Goal: Task Accomplishment & Management: Manage account settings

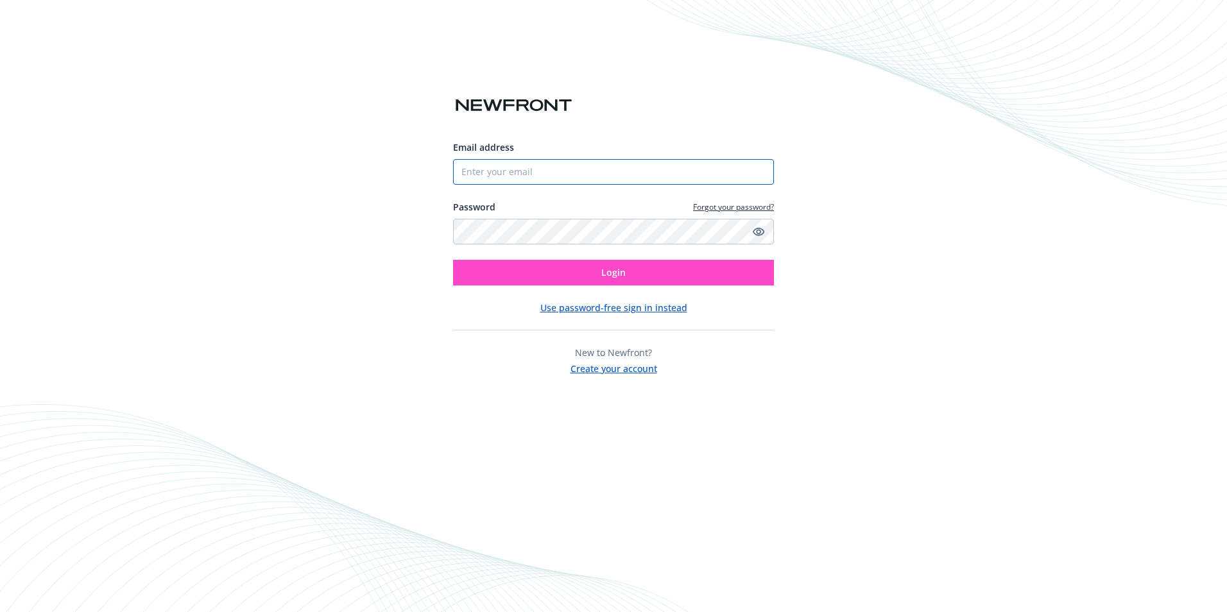
type input "[PERSON_NAME][EMAIL_ADDRESS][DOMAIN_NAME]"
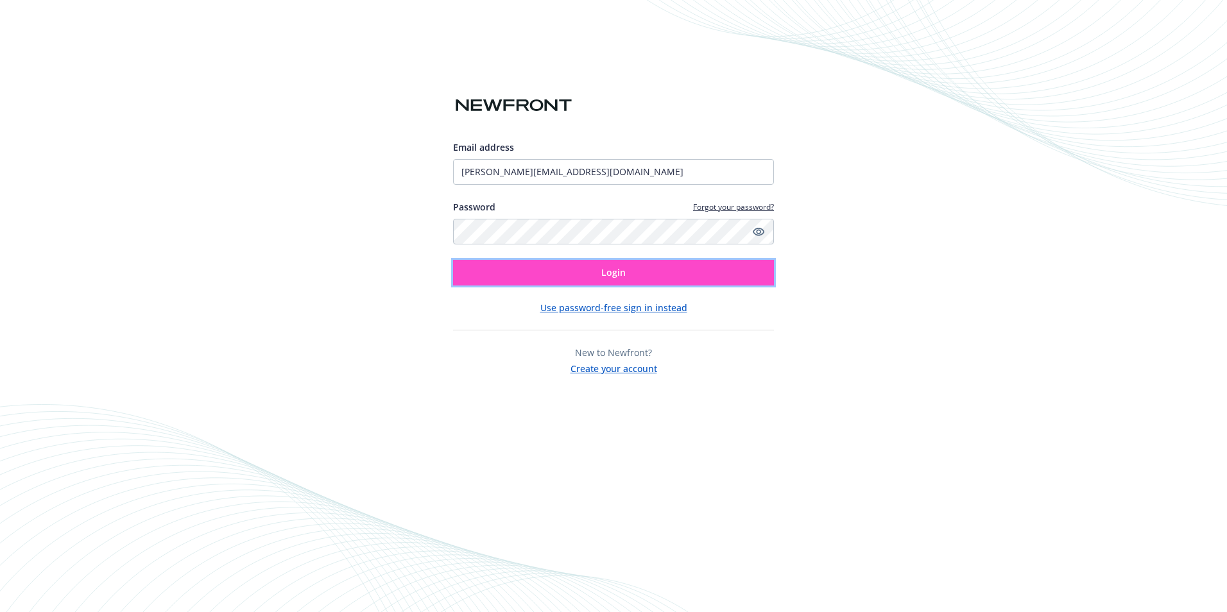
click at [630, 280] on button "Login" at bounding box center [613, 273] width 321 height 26
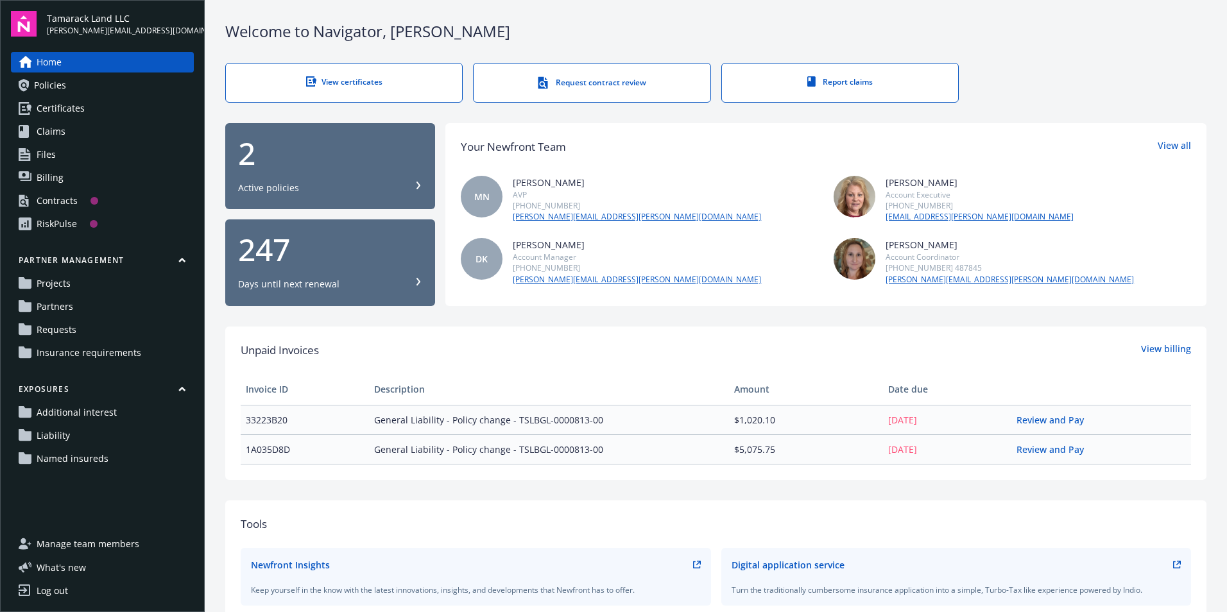
click at [58, 360] on span "Insurance requirements" at bounding box center [89, 353] width 105 height 21
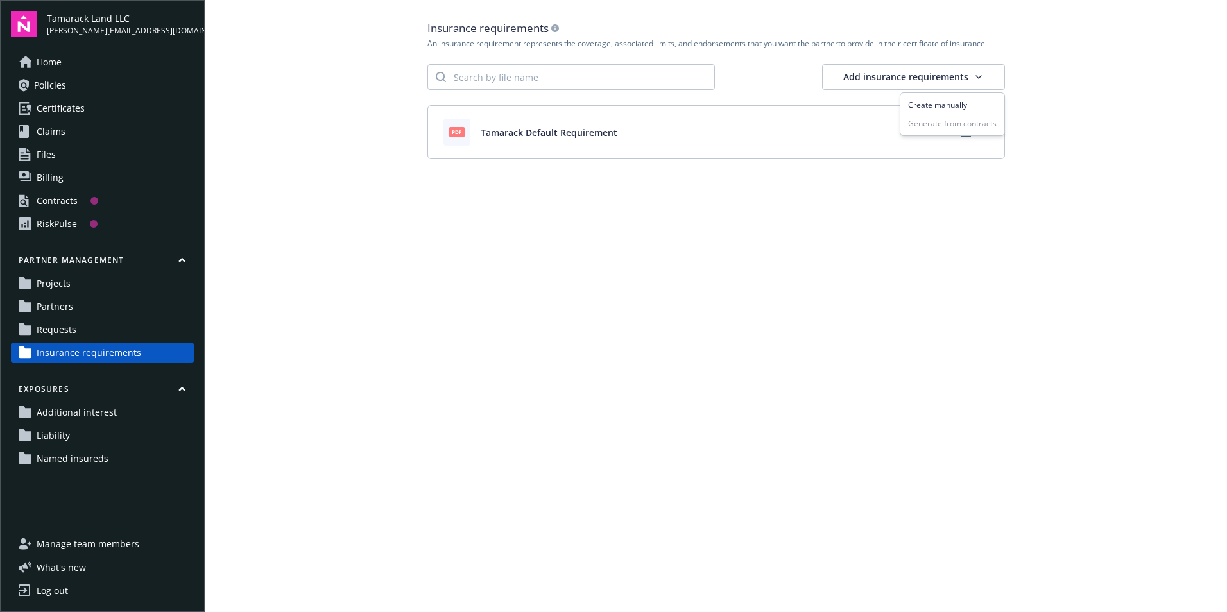
click at [941, 82] on html "Tamarack Land LLC [PERSON_NAME][EMAIL_ADDRESS][DOMAIN_NAME] Home Policies Certi…" at bounding box center [613, 306] width 1227 height 612
click at [56, 282] on html "Tamarack Land LLC [PERSON_NAME][EMAIL_ADDRESS][DOMAIN_NAME] Home Policies Certi…" at bounding box center [613, 306] width 1227 height 612
click at [56, 284] on span "Projects" at bounding box center [54, 283] width 34 height 21
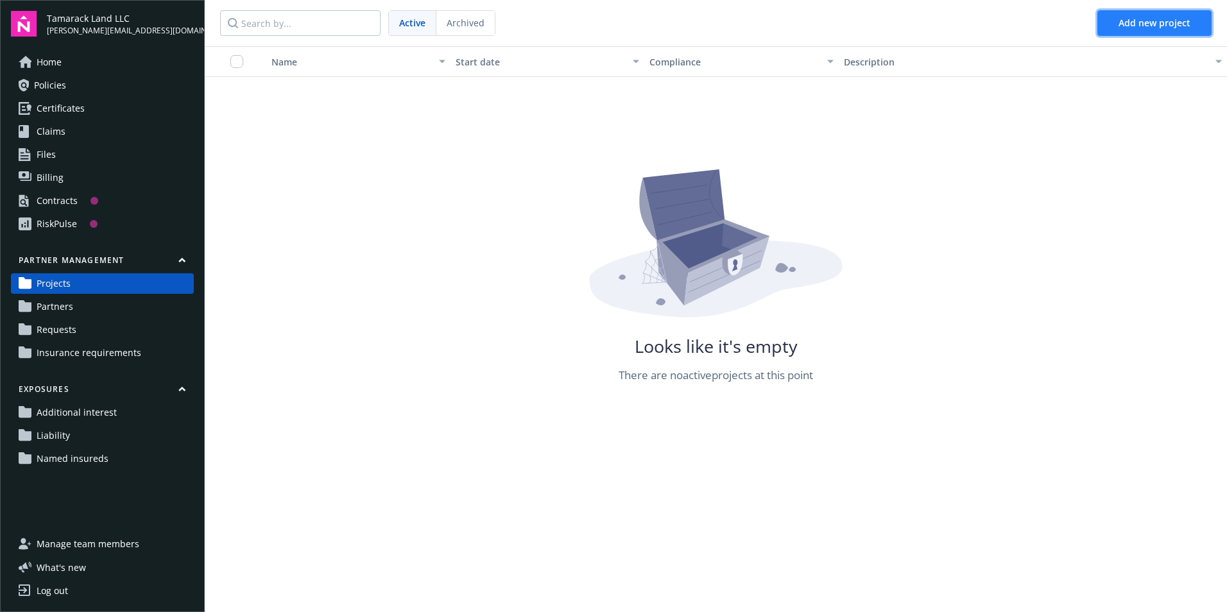
click at [1149, 27] on span "Add new project" at bounding box center [1155, 23] width 72 height 12
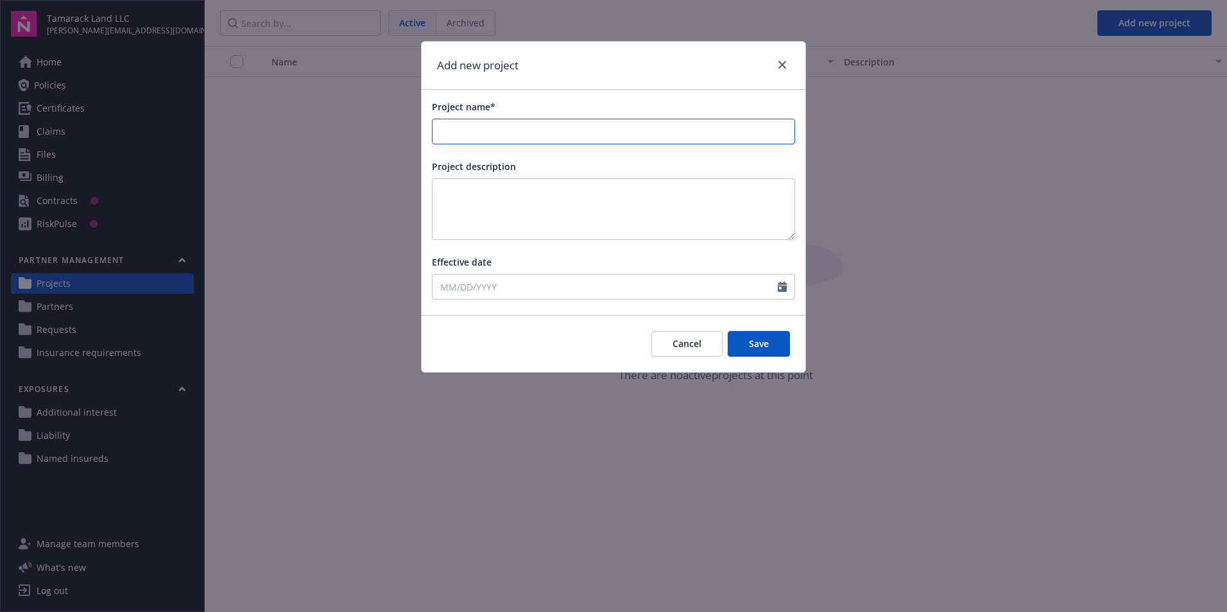
click at [522, 126] on input "Project name*" at bounding box center [614, 131] width 362 height 24
type input "Tamarack Land - Woodbridge LLC"
click at [502, 291] on input "Effective date" at bounding box center [605, 287] width 345 height 24
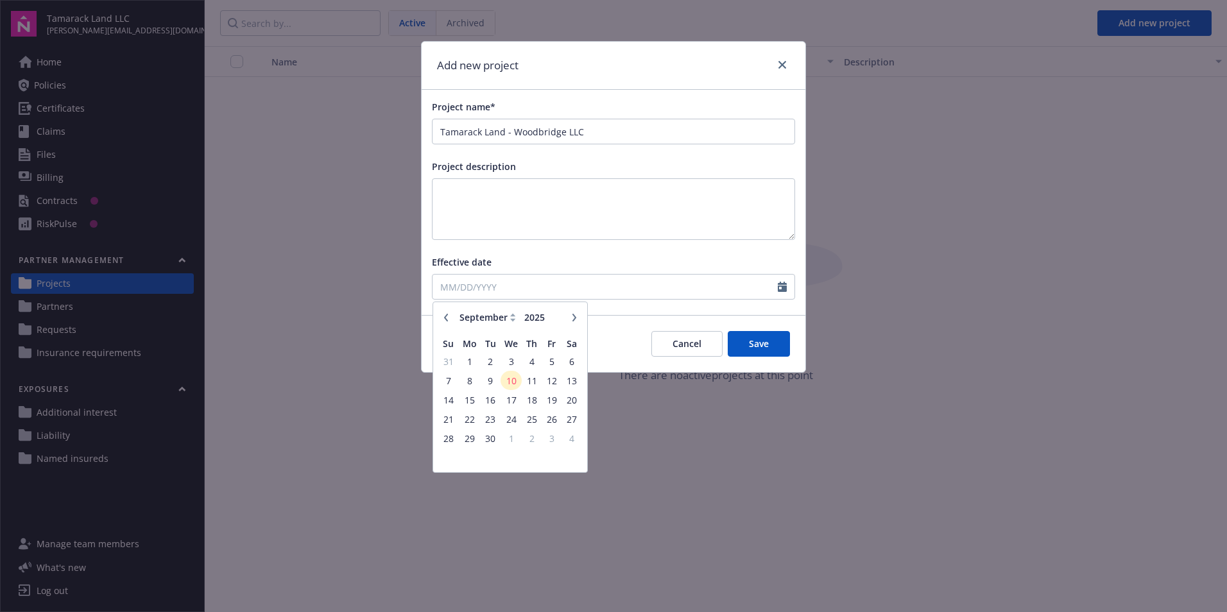
click at [442, 315] on button "button" at bounding box center [445, 317] width 15 height 15
select select "8"
click at [531, 435] on span "28" at bounding box center [531, 439] width 17 height 16
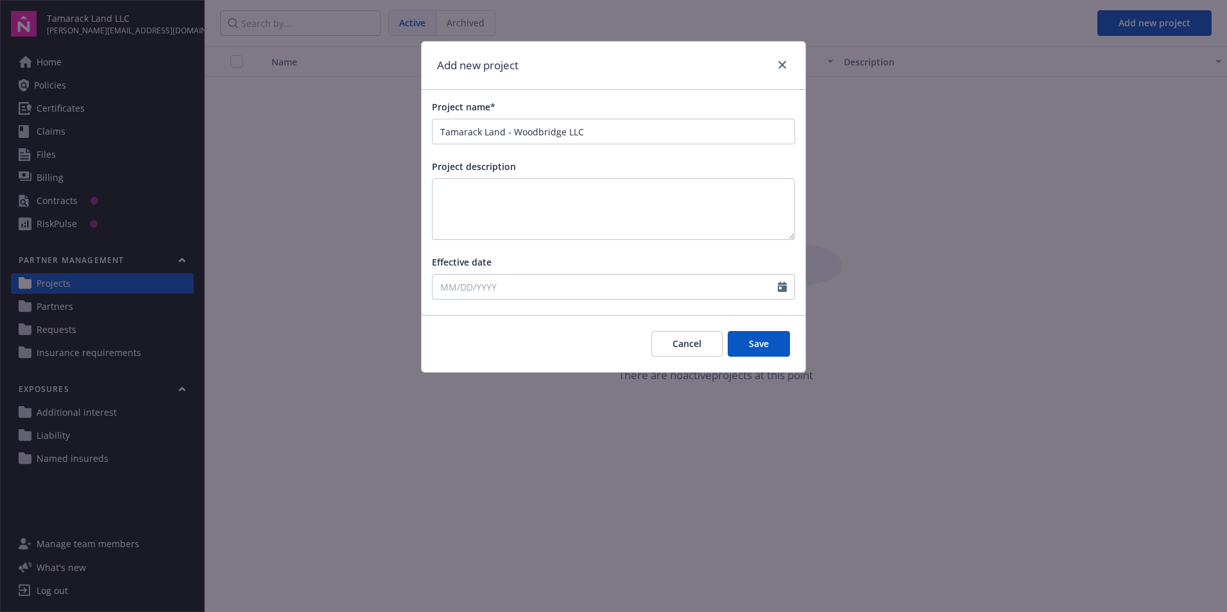
type input "[DATE]"
click at [766, 343] on button "Save" at bounding box center [759, 344] width 62 height 26
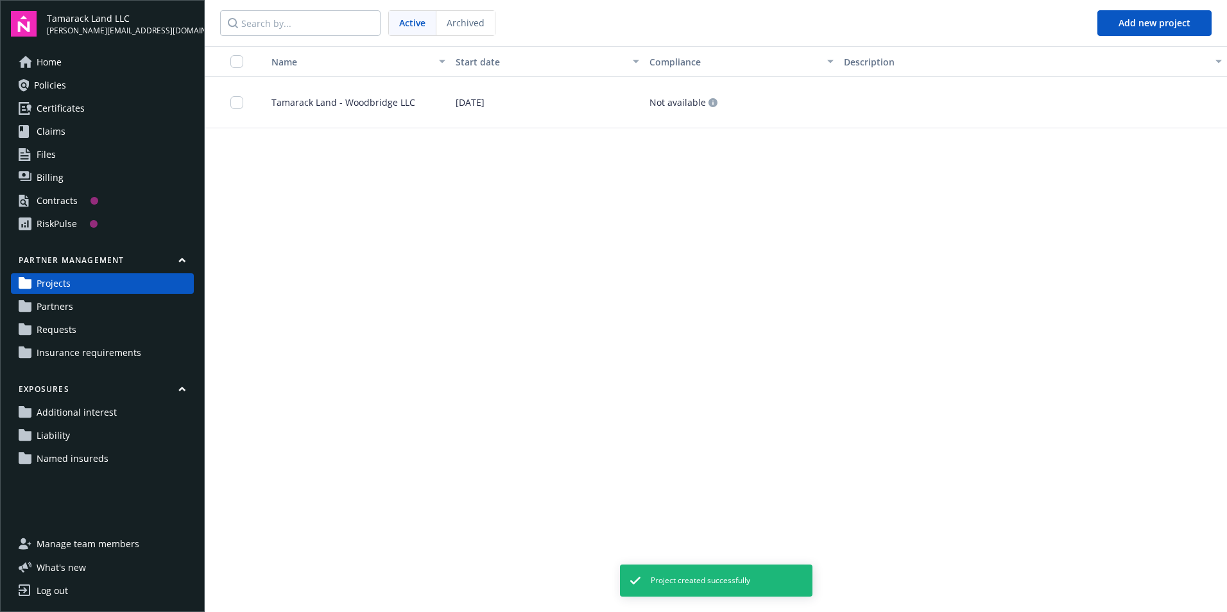
click at [379, 105] on span "Tamarack Land - Woodbridge LLC" at bounding box center [338, 102] width 154 height 13
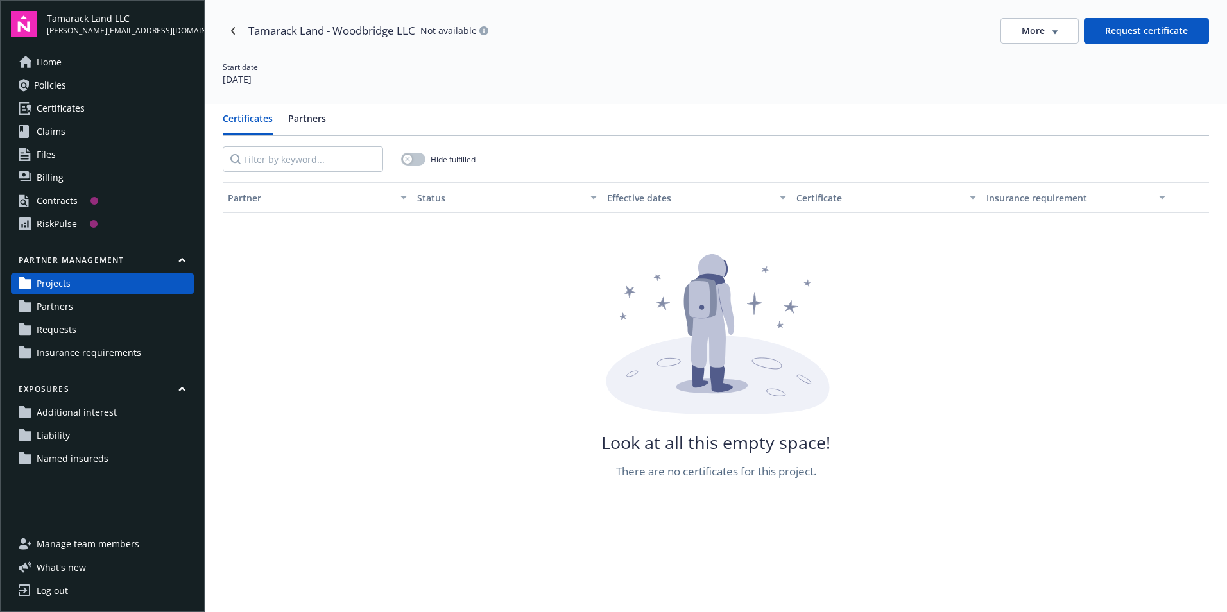
click at [1024, 34] on span "More" at bounding box center [1033, 30] width 23 height 13
click at [1039, 79] on div "Attach certificate" at bounding box center [1032, 78] width 103 height 21
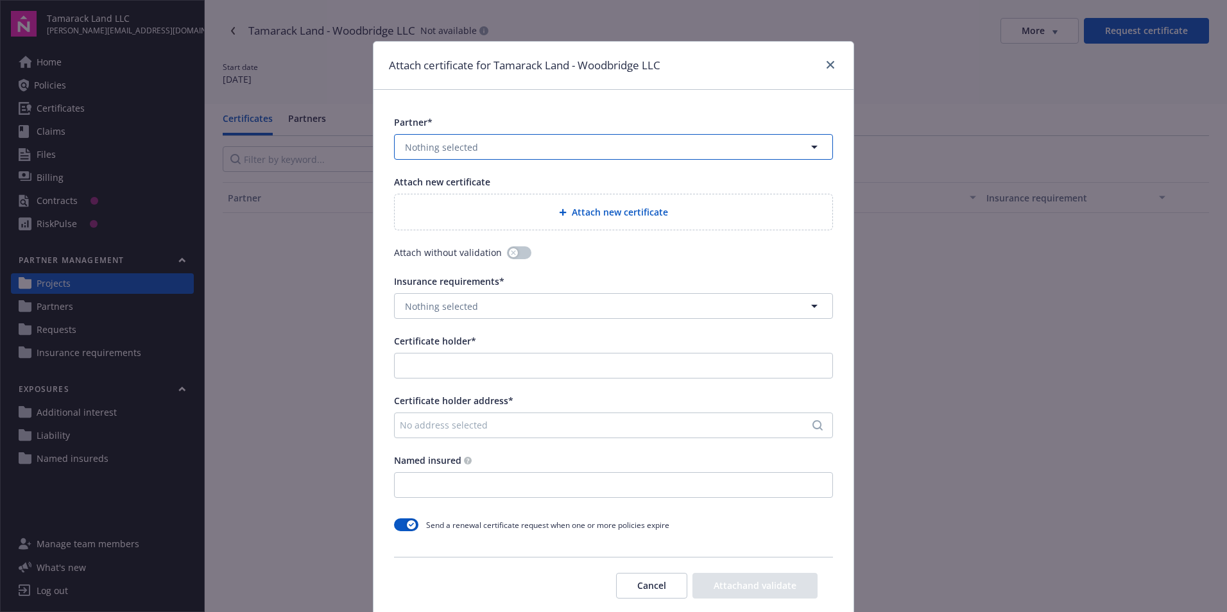
click at [810, 149] on icon "button" at bounding box center [814, 146] width 15 height 15
click at [810, 149] on div at bounding box center [613, 147] width 439 height 26
click at [356, 250] on div "Attach certificate for Tamarack Land - Woodbridge LLC Partner* No results Attac…" at bounding box center [613, 306] width 1227 height 612
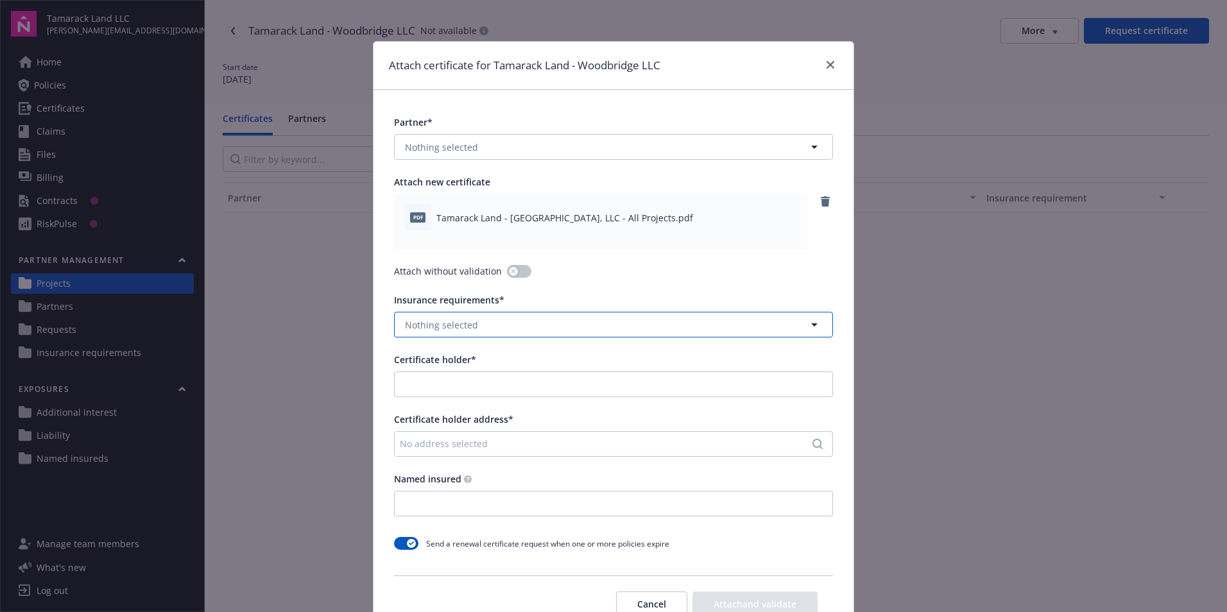
click at [532, 325] on button "Nothing selected" at bounding box center [613, 325] width 439 height 26
click at [529, 361] on strong "Tamarack Default Requirement" at bounding box center [476, 361] width 137 height 12
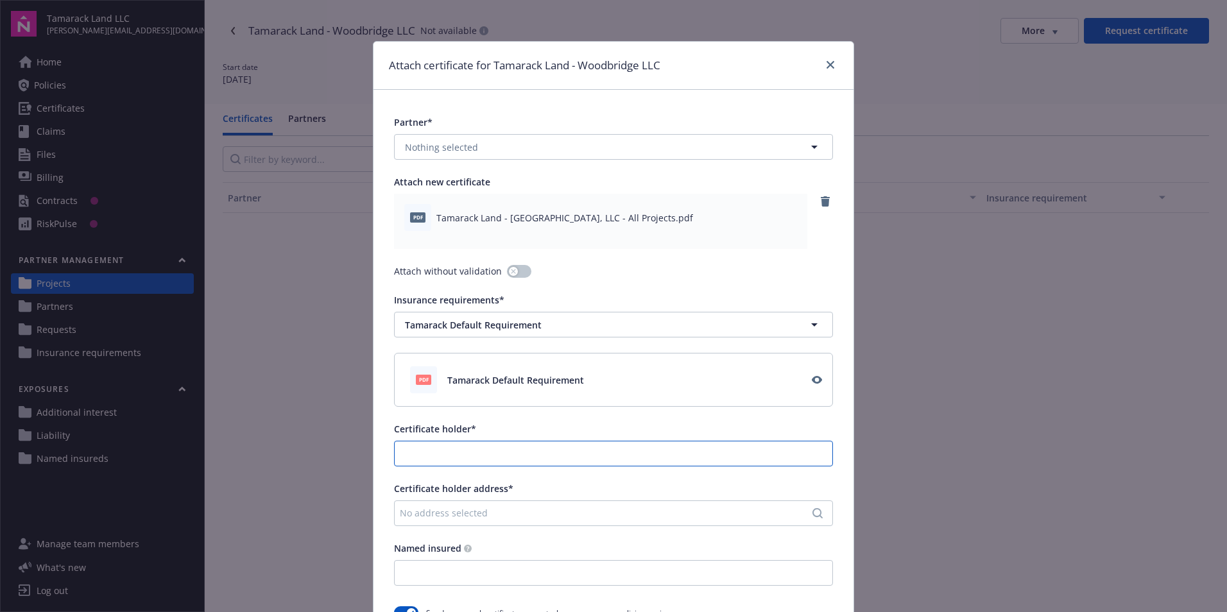
click at [472, 449] on input "Certificate holder*" at bounding box center [614, 454] width 438 height 24
click at [494, 137] on button "Nothing selected" at bounding box center [613, 147] width 439 height 26
type input "t"
click at [502, 87] on div "Attach certificate for Tamarack Land - Woodbridge LLC" at bounding box center [614, 66] width 480 height 48
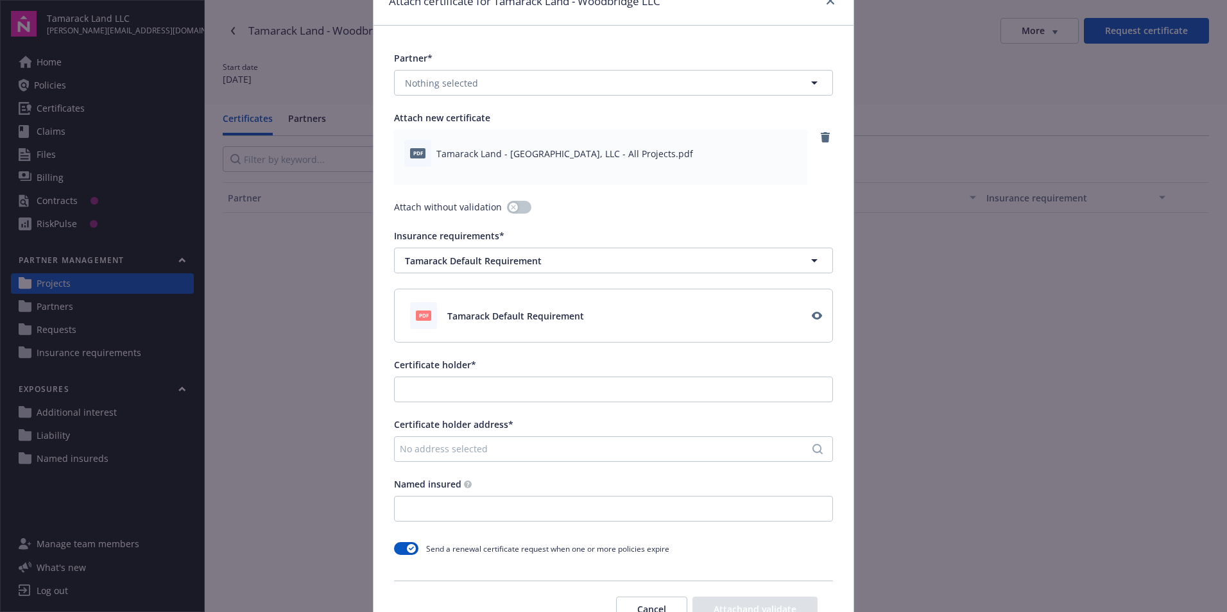
scroll to position [128, 0]
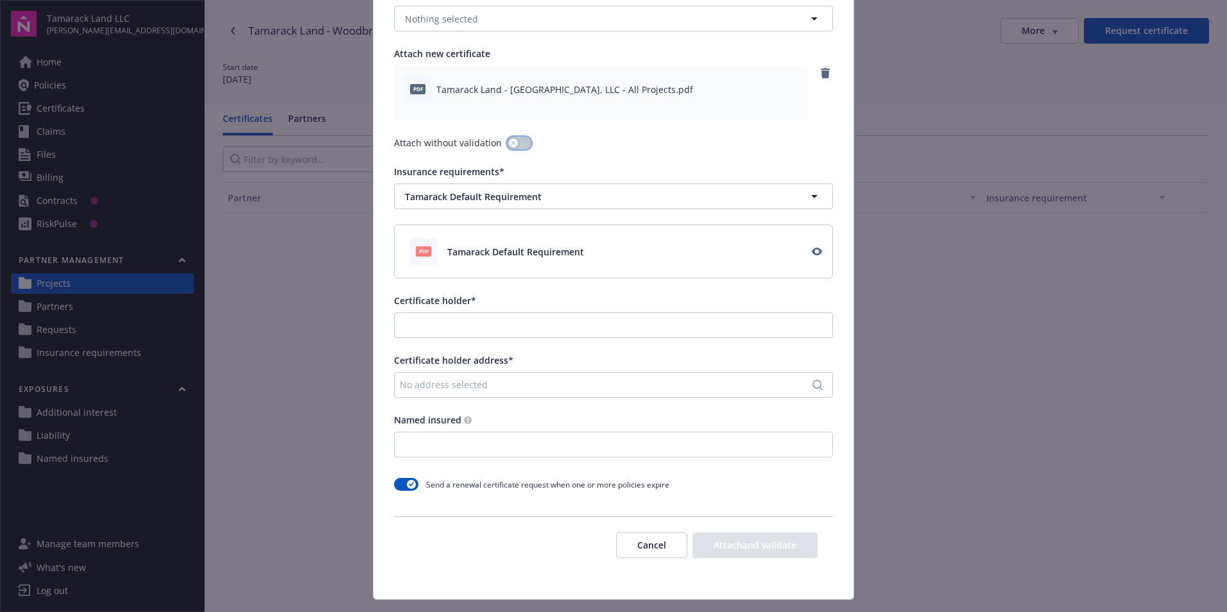
click at [511, 143] on button "button" at bounding box center [519, 143] width 24 height 13
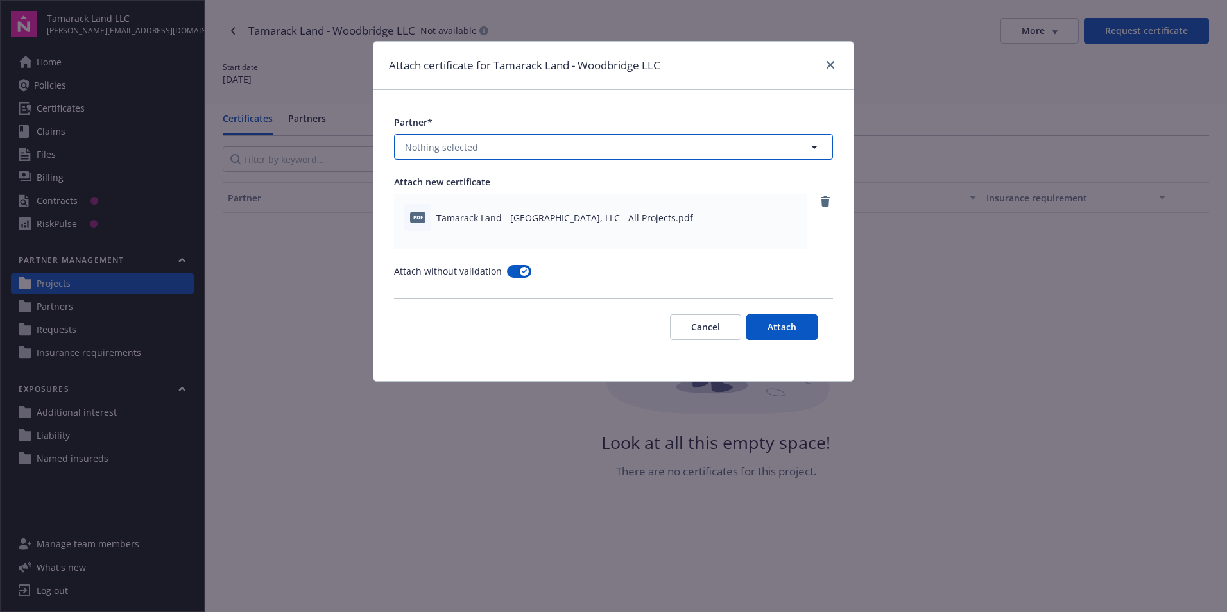
click at [511, 153] on button "Nothing selected" at bounding box center [613, 147] width 439 height 26
click at [511, 153] on input at bounding box center [610, 147] width 391 height 13
click at [803, 329] on button "Attach" at bounding box center [781, 327] width 71 height 26
click at [776, 322] on button "Attach" at bounding box center [781, 327] width 71 height 26
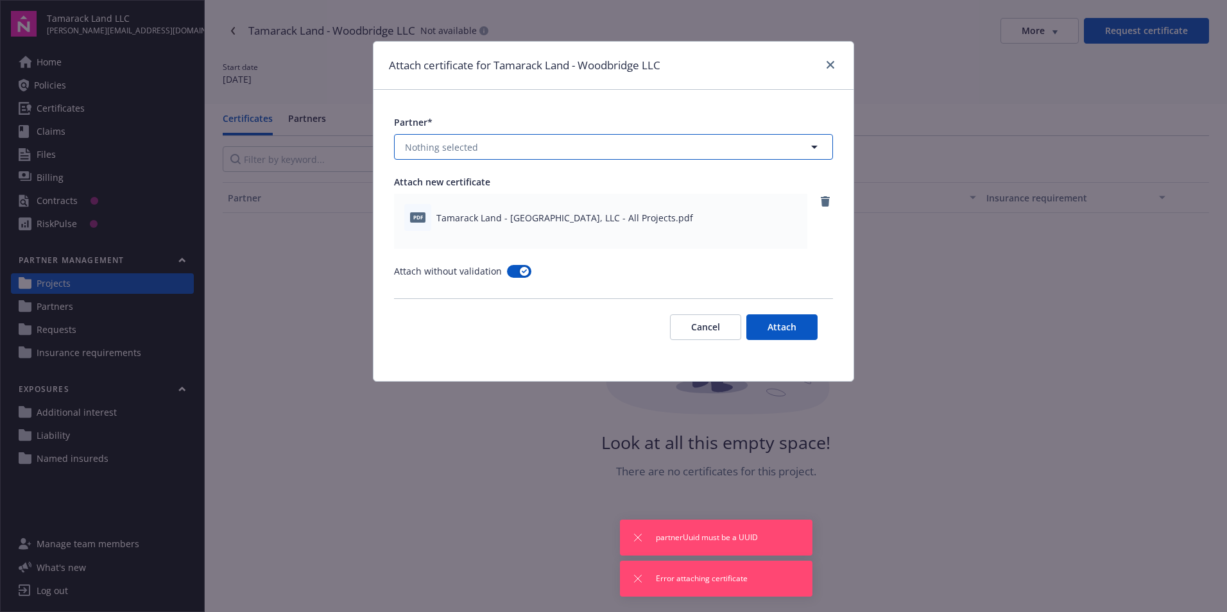
click at [500, 146] on button "Nothing selected" at bounding box center [613, 147] width 439 height 26
click at [500, 146] on input at bounding box center [610, 147] width 391 height 13
click at [497, 119] on div "Partner*" at bounding box center [613, 122] width 439 height 13
click at [336, 96] on div "Attach certificate for Tamarack Land - Woodbridge LLC Partner* Nothing selected…" at bounding box center [613, 306] width 1227 height 612
click at [703, 323] on button "Cancel" at bounding box center [705, 327] width 71 height 26
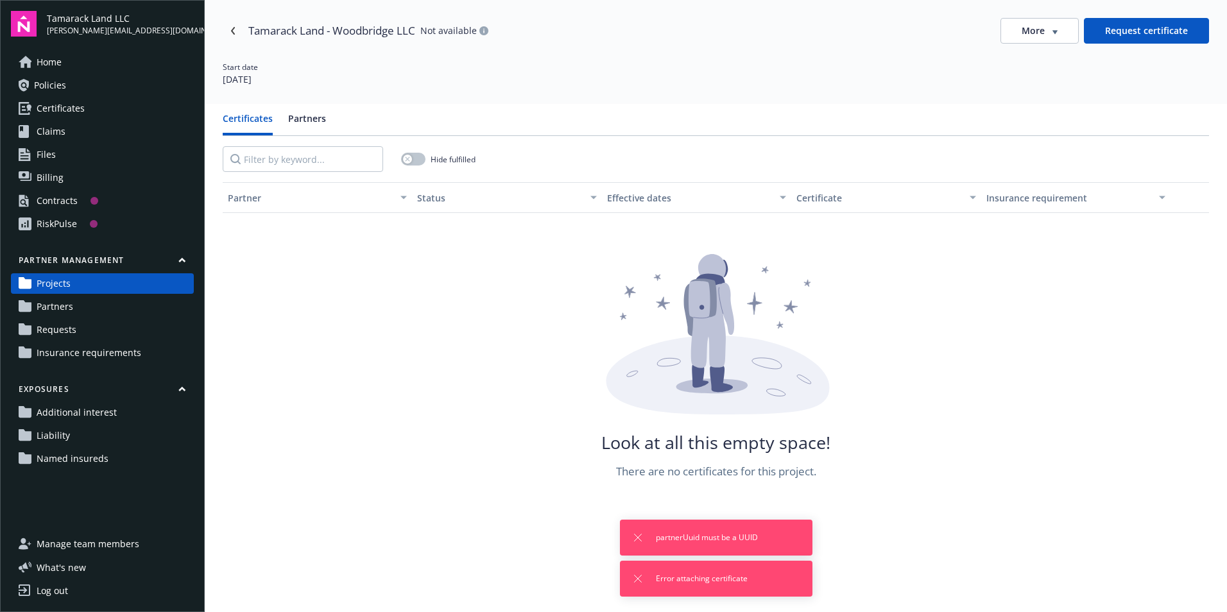
click at [306, 109] on div "Certificates Partners Hide fulfilled Partner Status Effective dates Certificate…" at bounding box center [716, 410] width 1022 height 612
click at [306, 116] on button "Partners" at bounding box center [307, 124] width 38 height 24
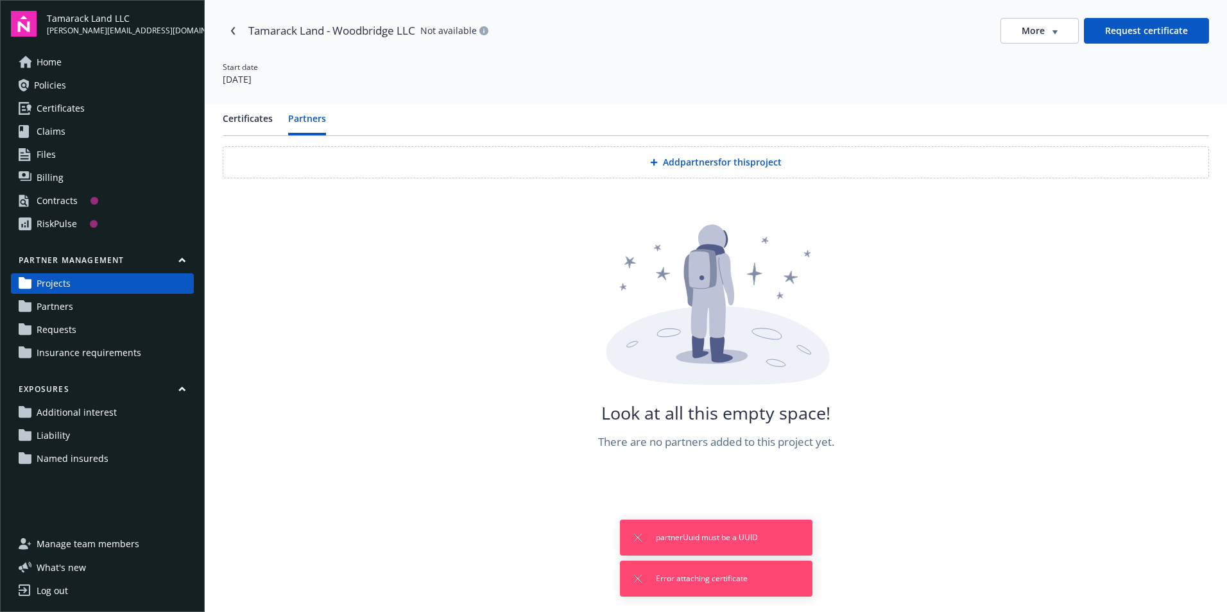
click at [700, 161] on button "Add partners for this project" at bounding box center [716, 162] width 986 height 32
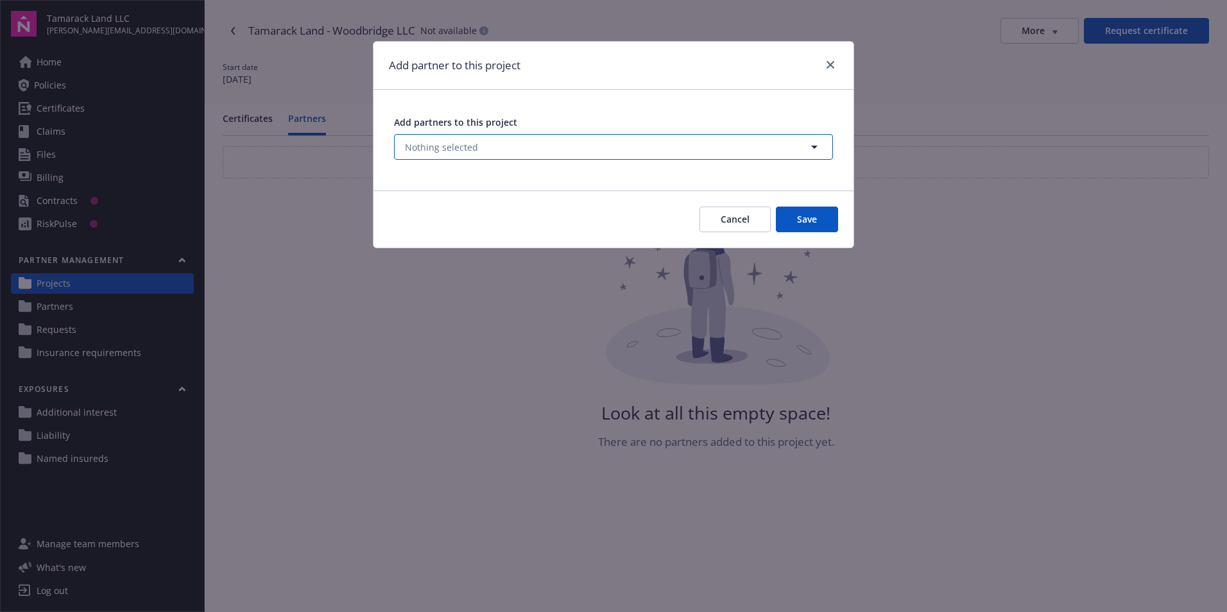
click at [558, 151] on button "Nothing selected" at bounding box center [613, 147] width 439 height 26
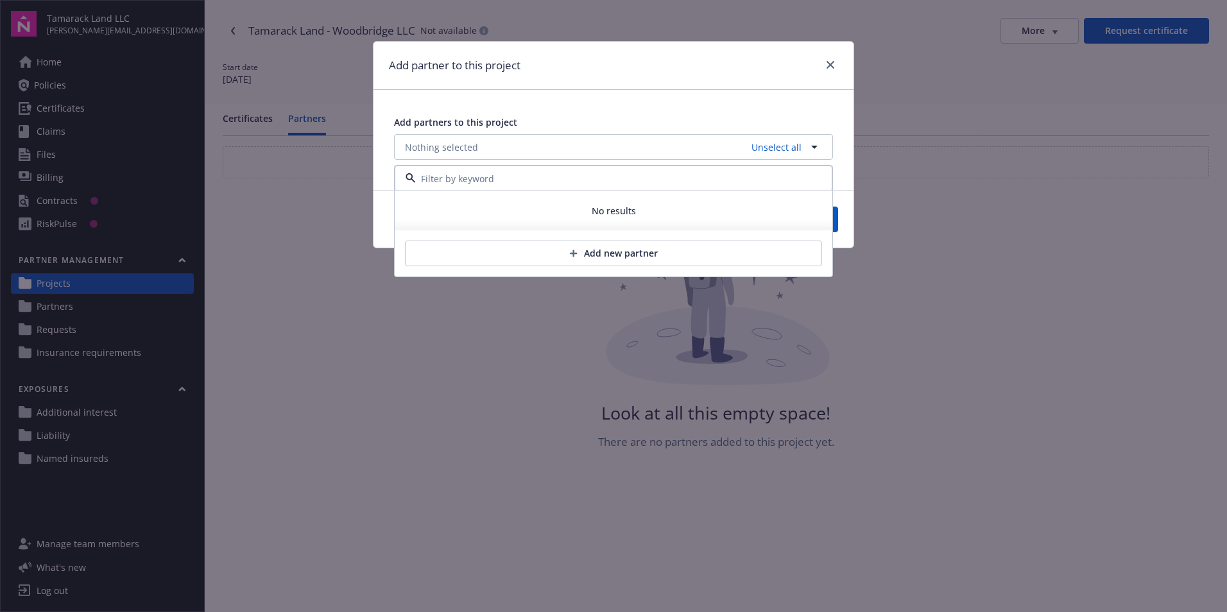
click at [554, 252] on button "Add new partner" at bounding box center [613, 254] width 417 height 26
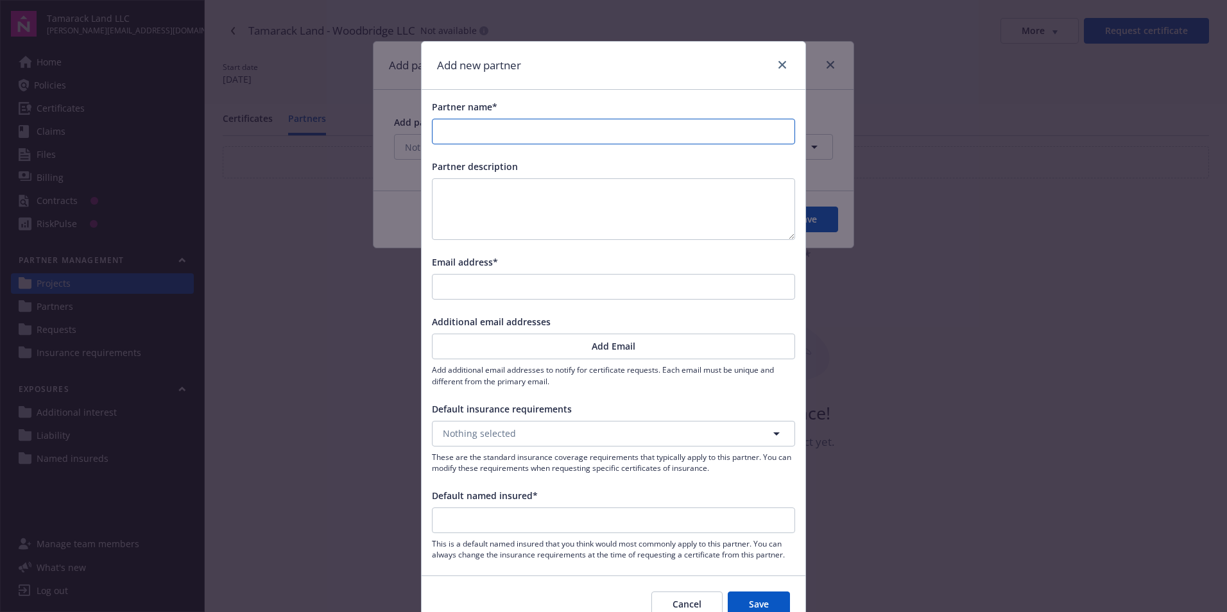
click at [467, 133] on input "Partner name*" at bounding box center [614, 131] width 362 height 24
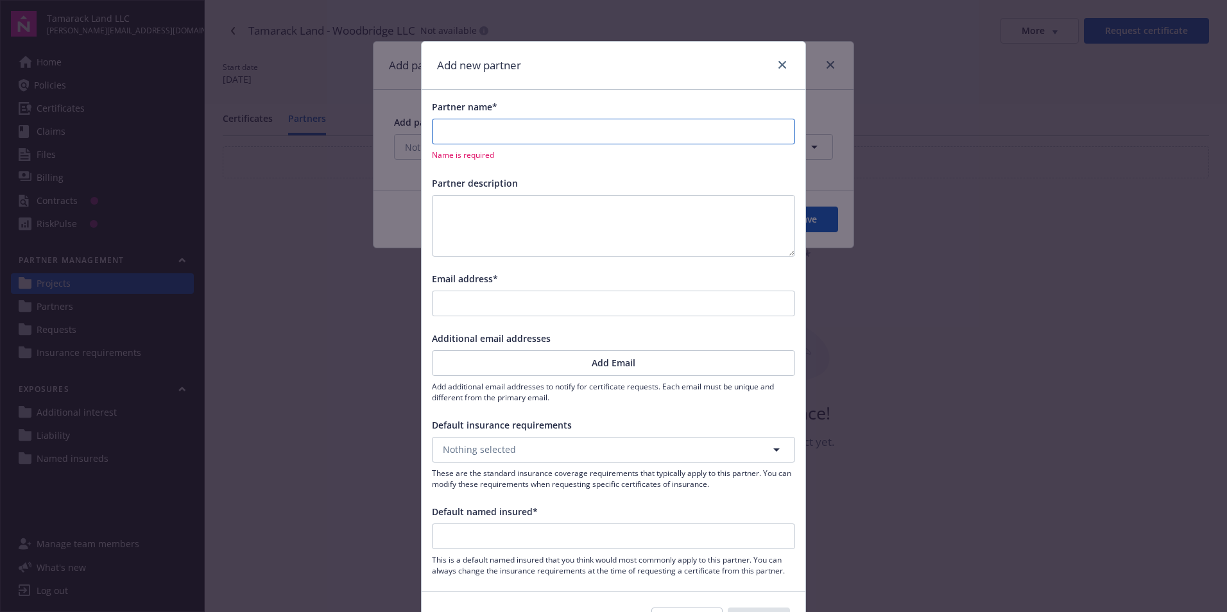
click at [468, 128] on input "Partner name*" at bounding box center [614, 131] width 362 height 24
type input "C"
type input "Ca"
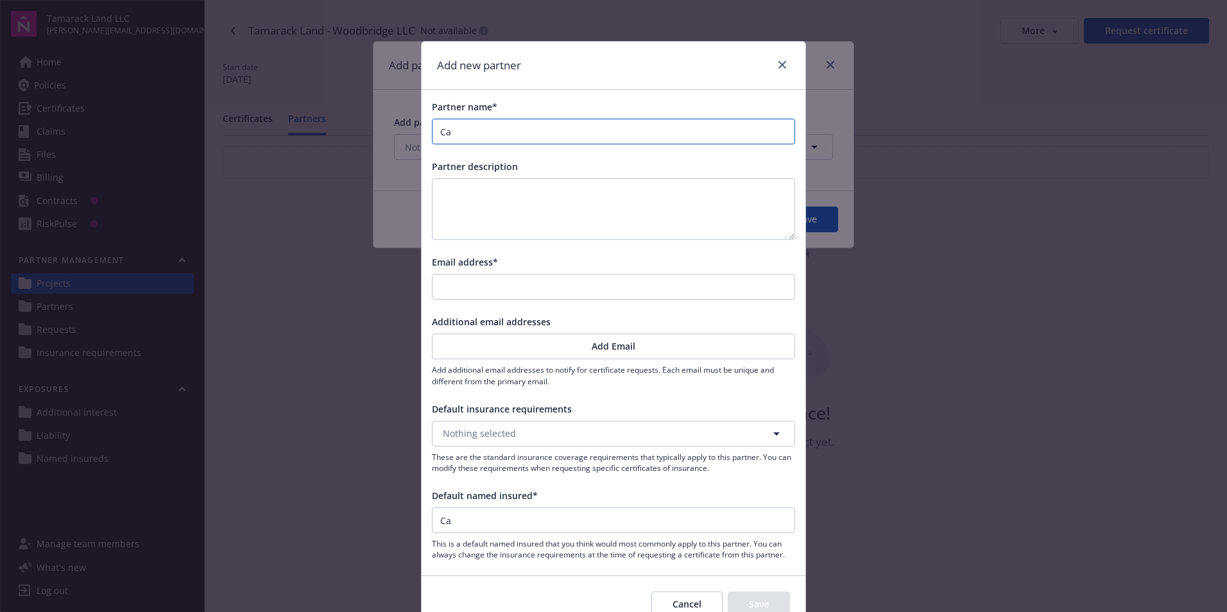
type input "Cam"
type input "Camp"
type input "Campb"
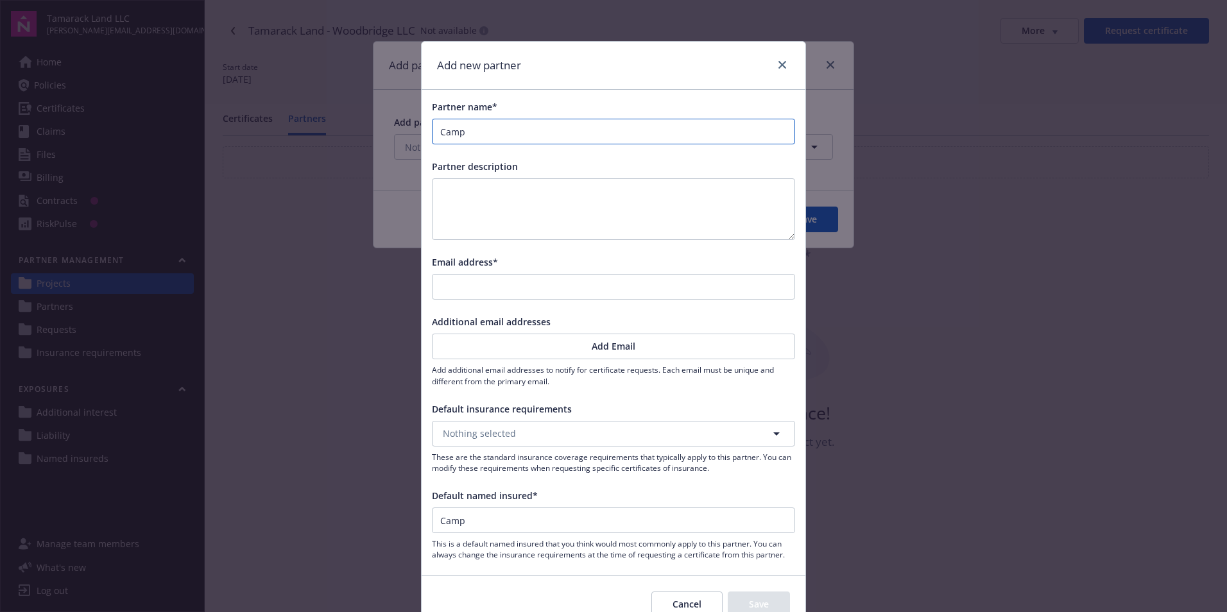
type input "Campb"
type input "Campbe"
type input "[PERSON_NAME]"
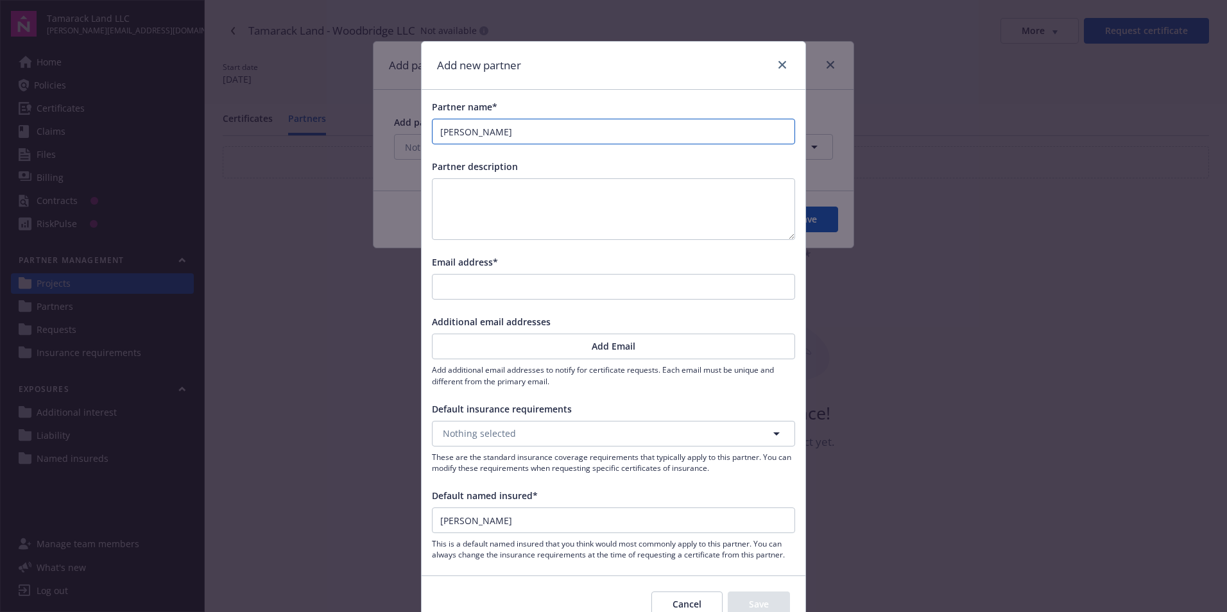
type input "[PERSON_NAME]"
type input "[PERSON_NAME] C"
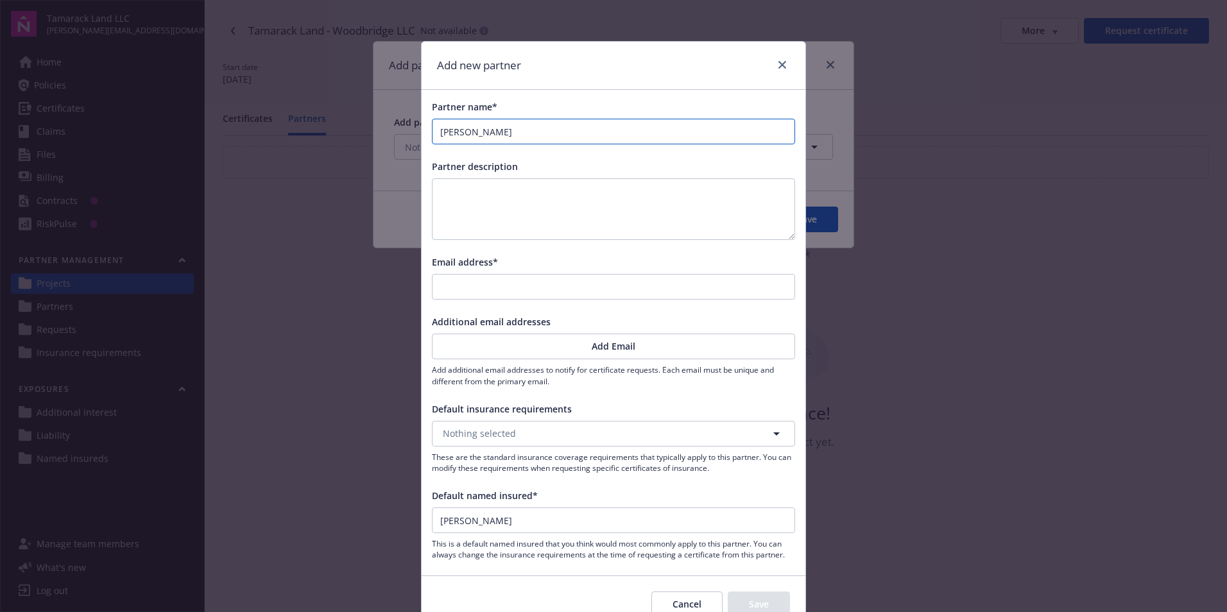
type input "[PERSON_NAME] C"
type input "[PERSON_NAME] Co"
type input "[PERSON_NAME] Con"
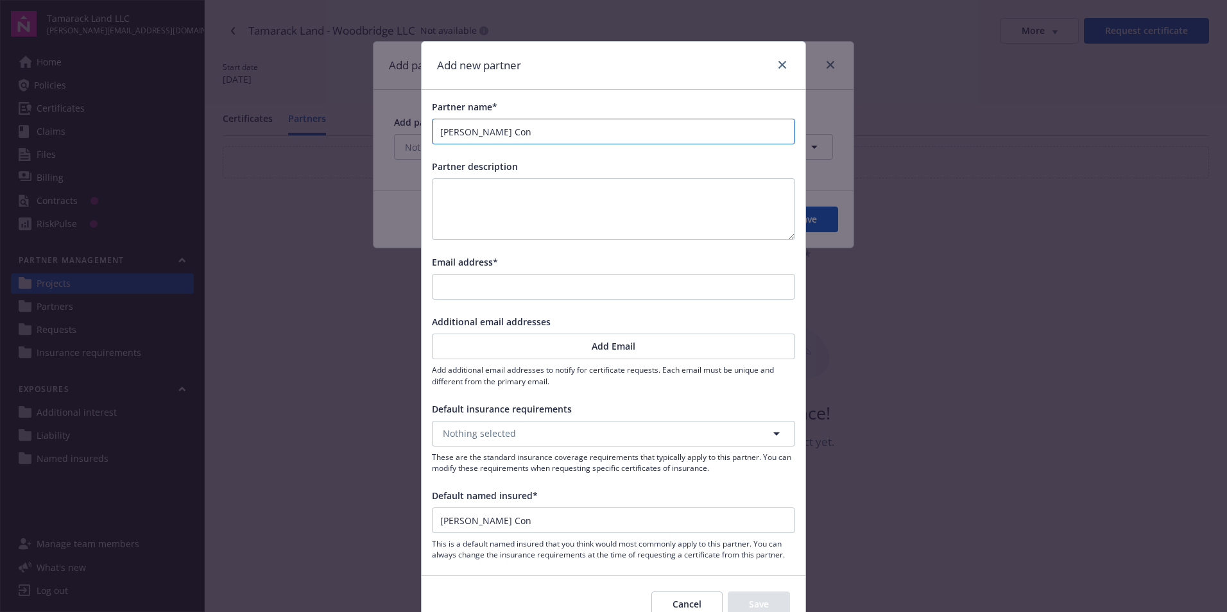
type input "[PERSON_NAME] Cons"
type input "[PERSON_NAME] Const"
type input "[PERSON_NAME] Constr"
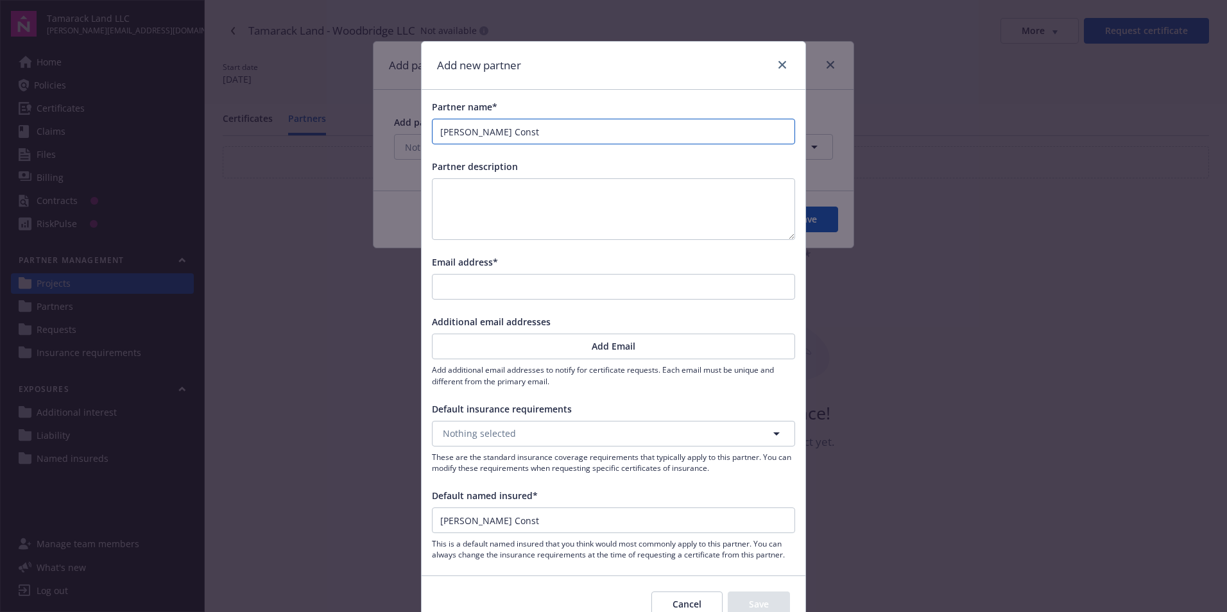
type input "[PERSON_NAME] Constr"
type input "[PERSON_NAME] Constru"
type input "[PERSON_NAME] Construc"
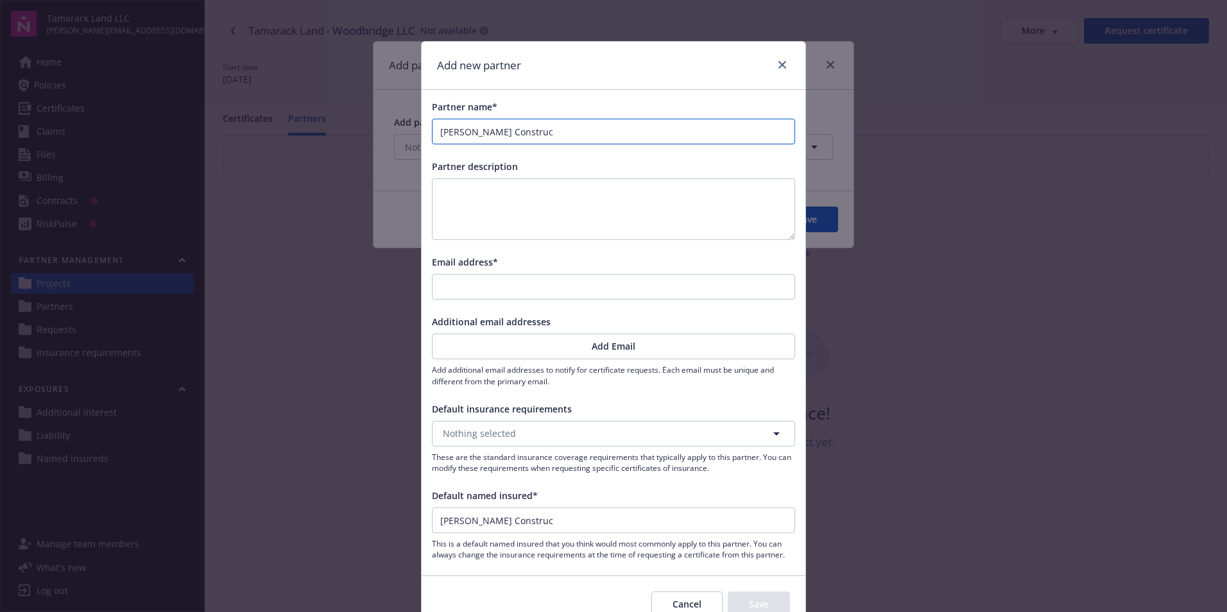
type input "[PERSON_NAME] Construct"
type input "[PERSON_NAME] Constructi"
type input "[PERSON_NAME] Constructio"
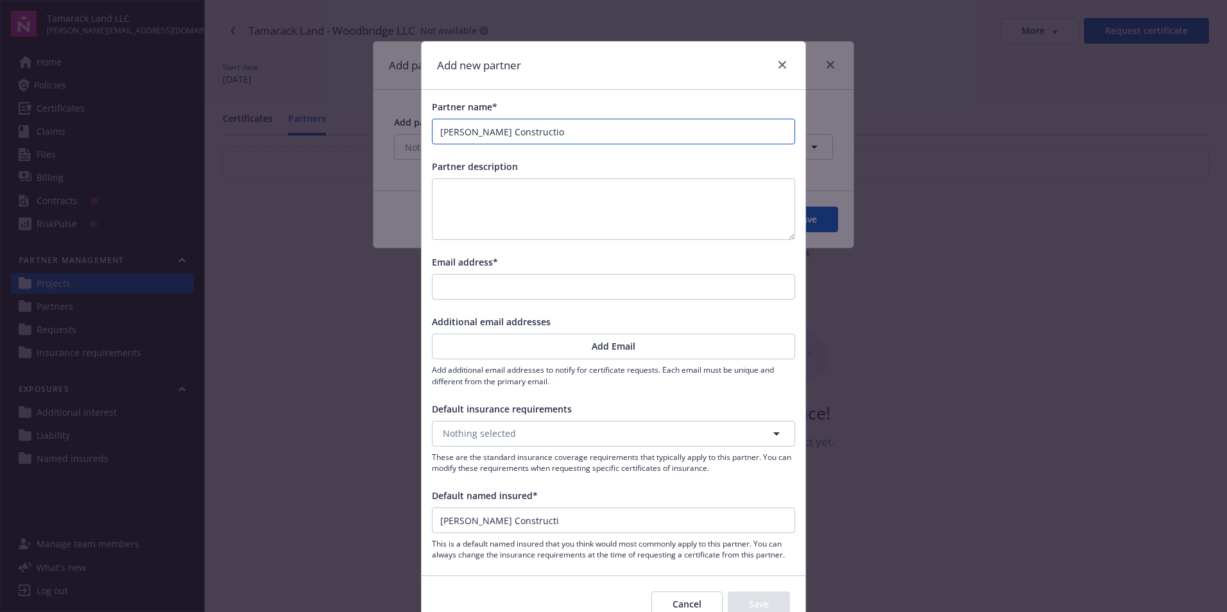
type input "[PERSON_NAME] Constructio"
type input "[PERSON_NAME] Construction"
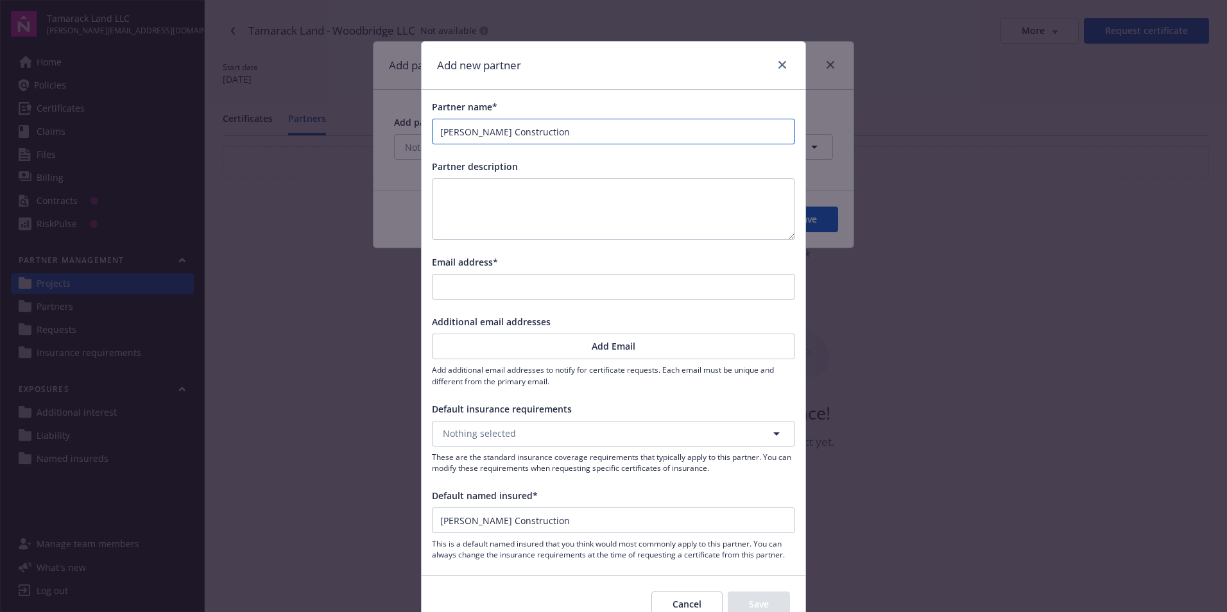
type input "[PERSON_NAME] Construction C"
type input "[PERSON_NAME] Construction Co"
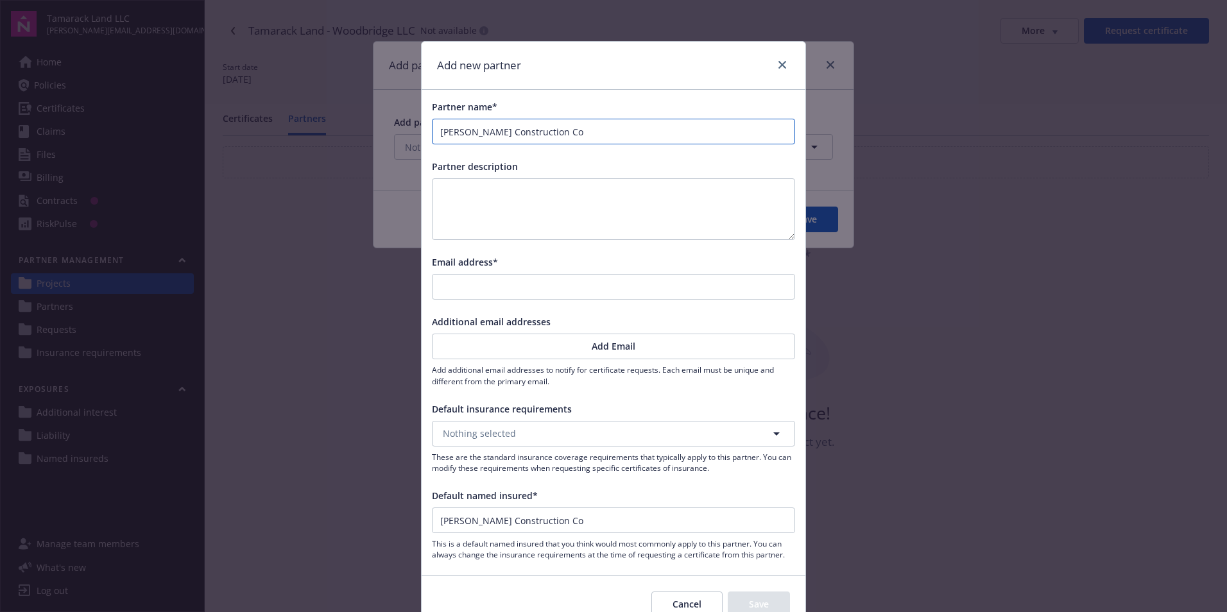
type input "[PERSON_NAME] Construction Co"
type input "[PERSON_NAME] Construction Co I"
type input "[PERSON_NAME] Construction Co In"
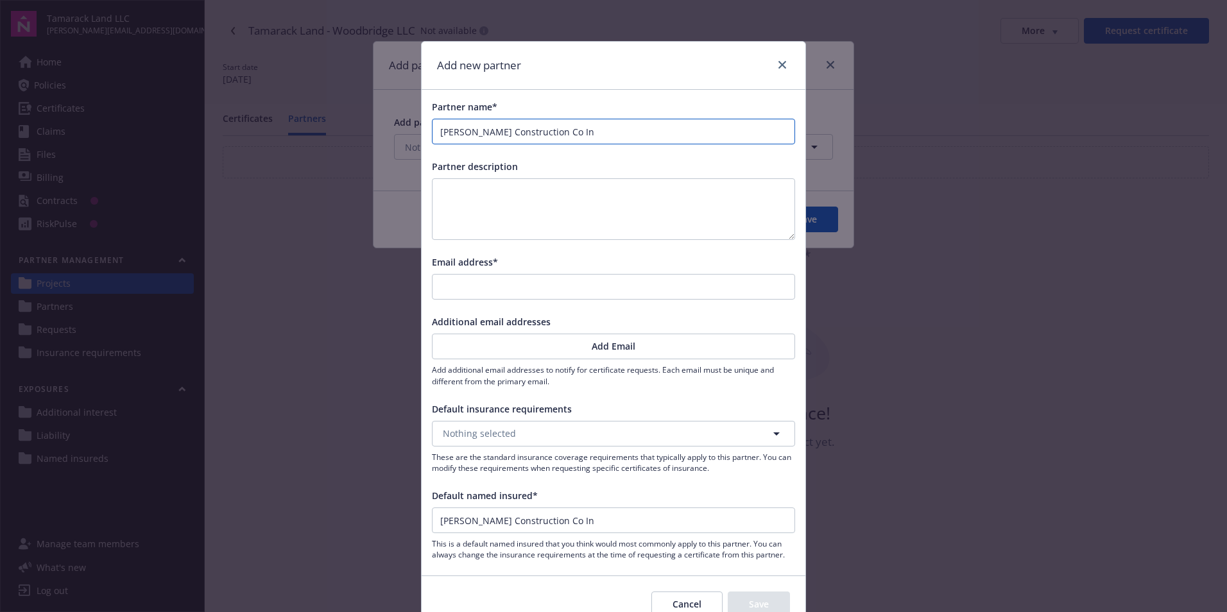
type input "[PERSON_NAME] Construction Co Inc"
click at [472, 191] on textarea at bounding box center [613, 209] width 363 height 62
click at [474, 277] on input "Email address*" at bounding box center [614, 287] width 362 height 24
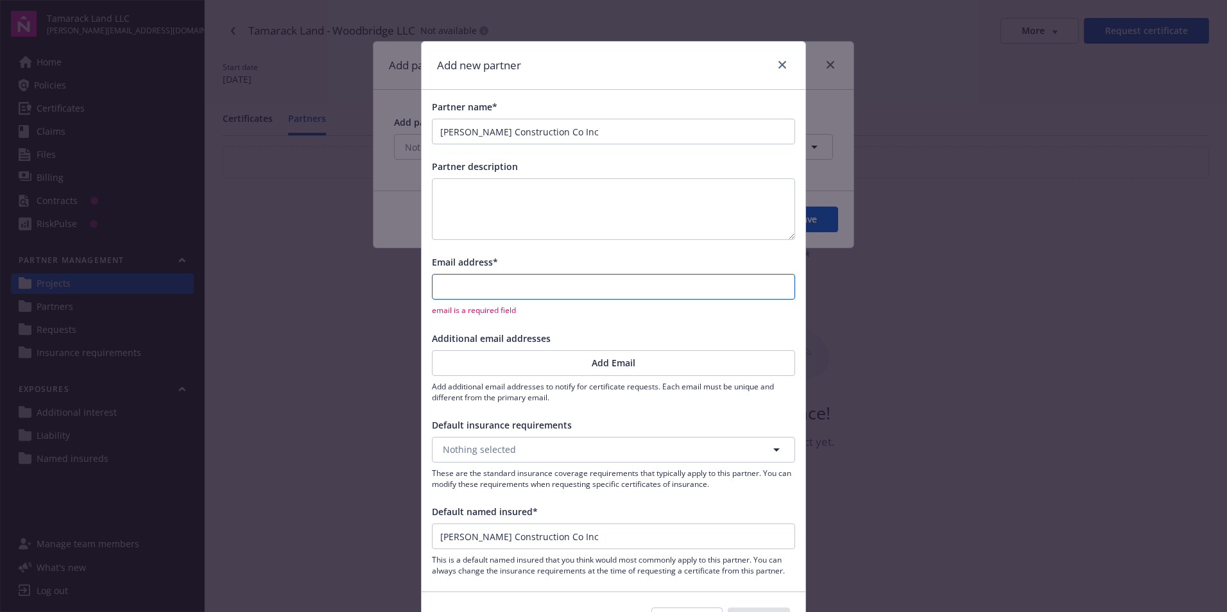
click at [489, 288] on input "Email address*" at bounding box center [614, 287] width 362 height 24
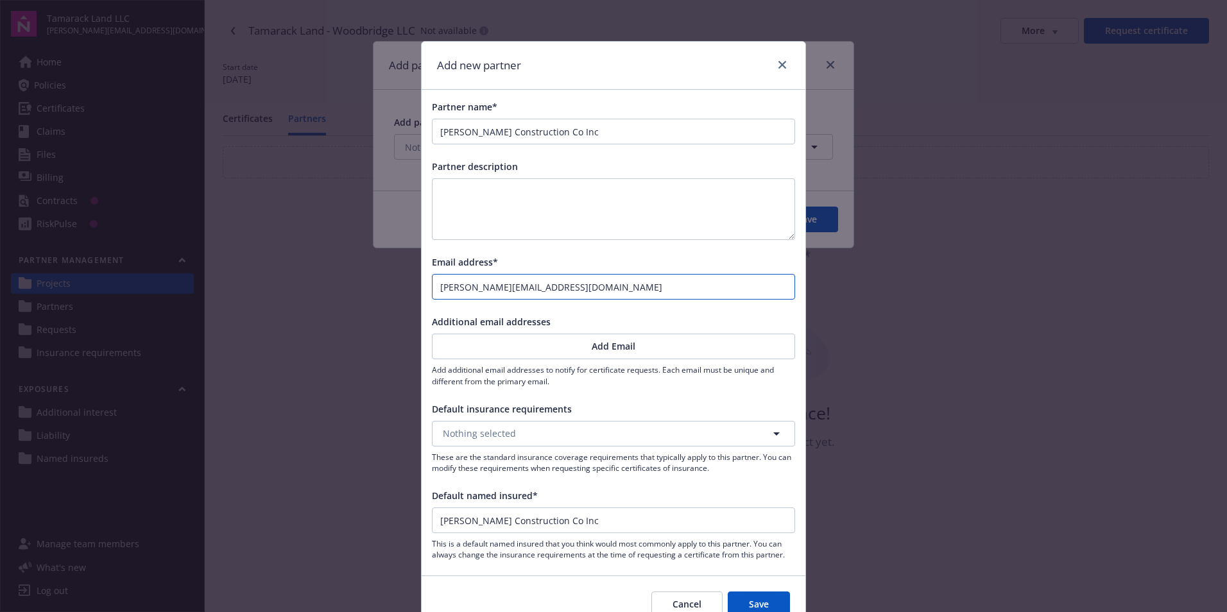
type input "[PERSON_NAME][EMAIL_ADDRESS][DOMAIN_NAME]"
click at [636, 319] on div "Additional email addresses" at bounding box center [613, 321] width 363 height 13
click at [562, 436] on button "Nothing selected" at bounding box center [613, 434] width 363 height 26
click at [558, 466] on strong "Tamarack Default Requirement" at bounding box center [514, 470] width 137 height 12
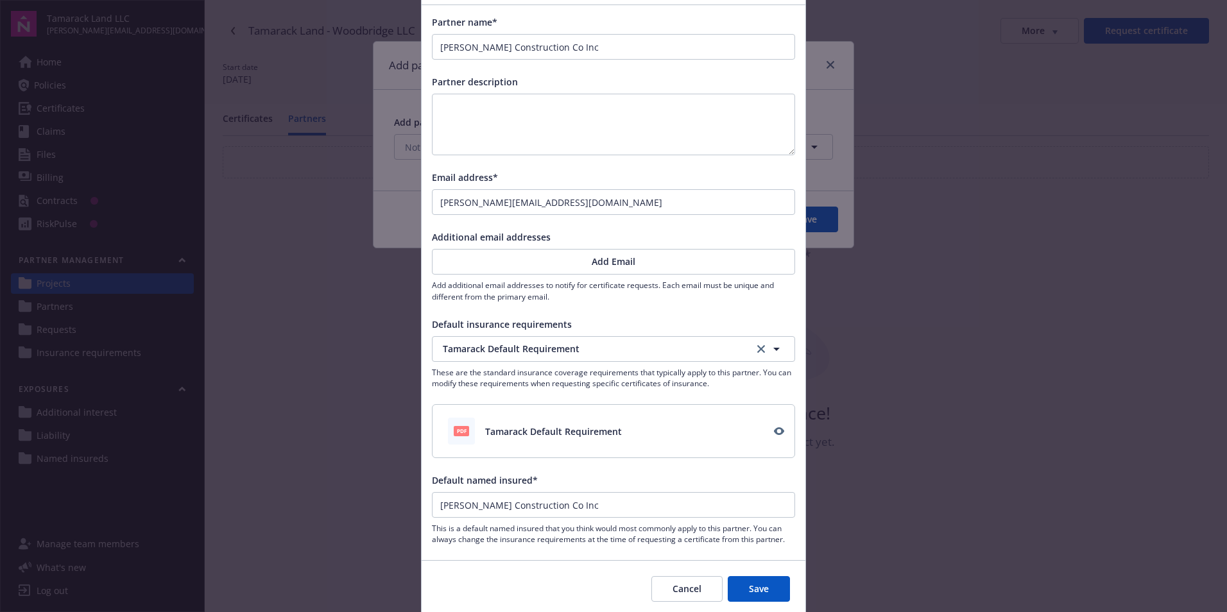
scroll to position [128, 0]
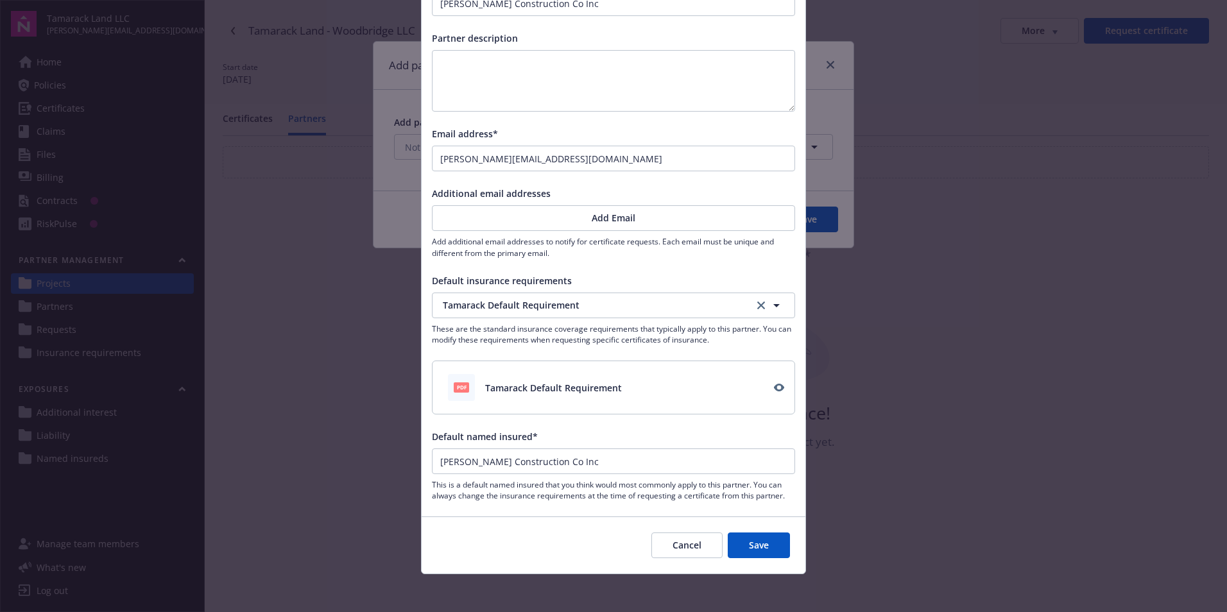
click at [753, 551] on button "Save" at bounding box center [759, 546] width 62 height 26
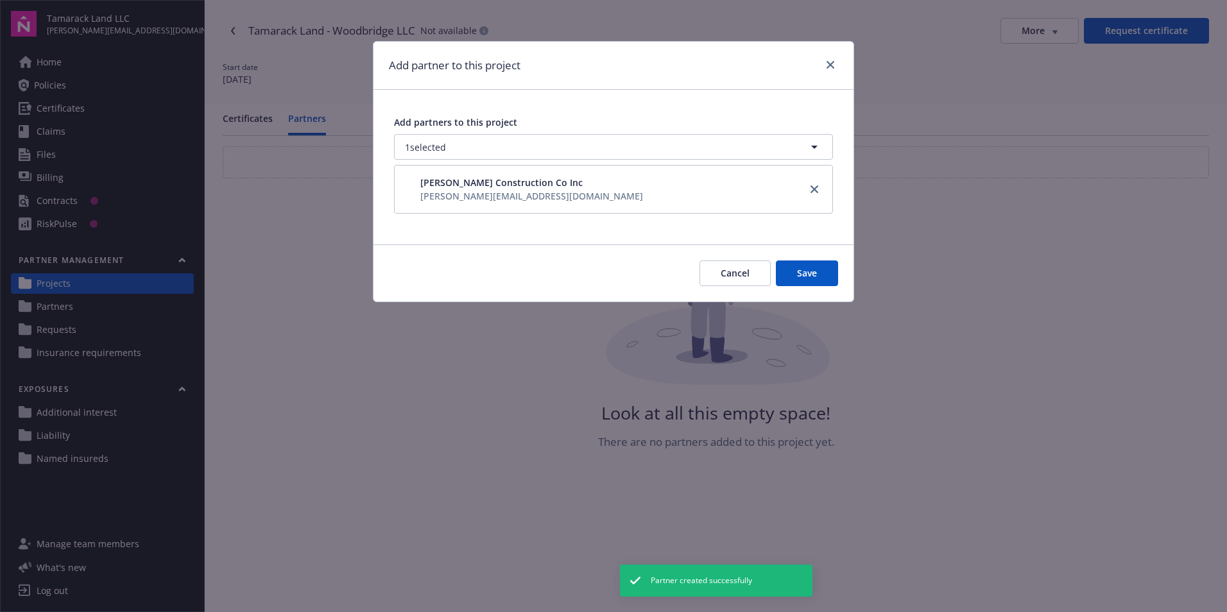
click at [800, 267] on button "Save" at bounding box center [807, 274] width 62 height 26
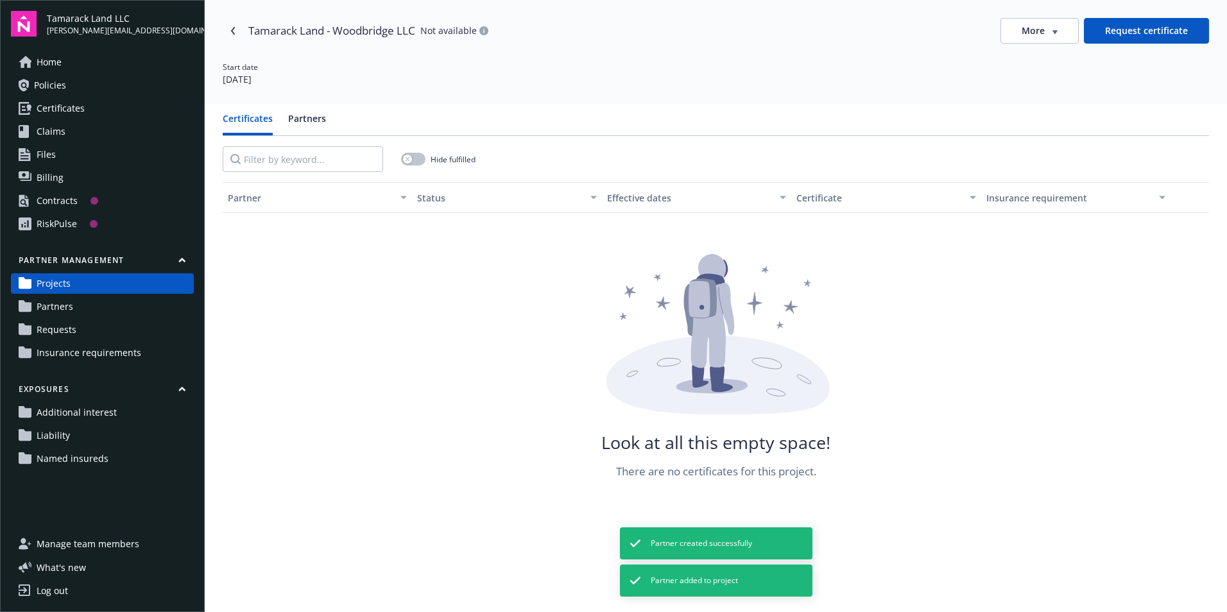
click at [256, 115] on button "Certificates" at bounding box center [248, 124] width 50 height 24
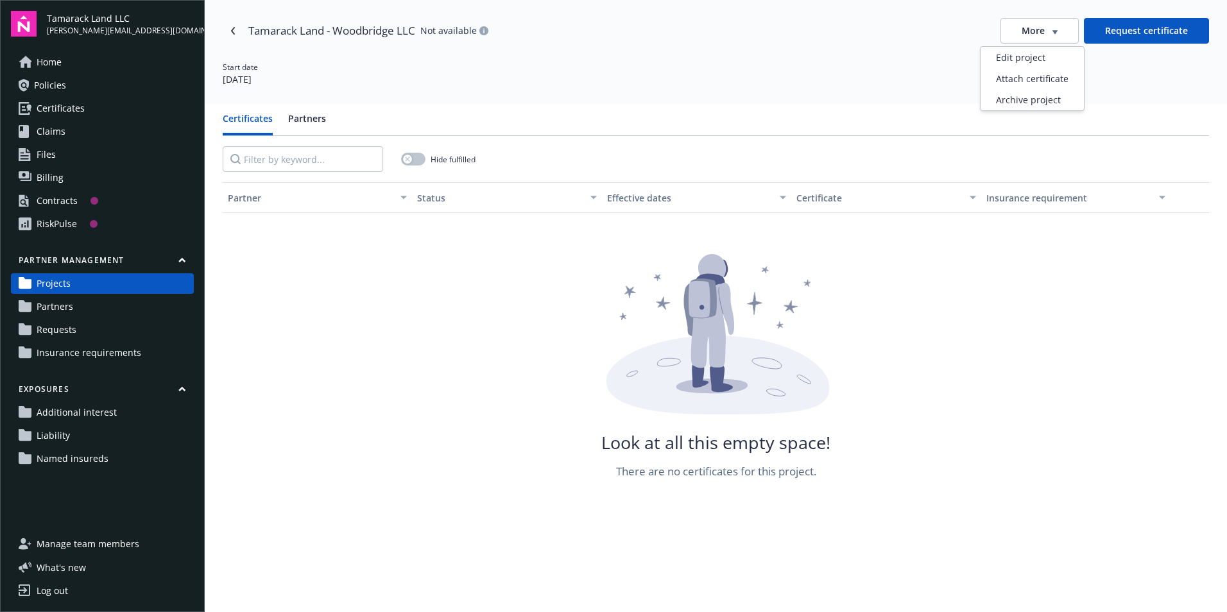
click at [1040, 29] on div "More" at bounding box center [1040, 30] width 36 height 13
click at [1029, 82] on div "Attach certificate" at bounding box center [1032, 78] width 103 height 21
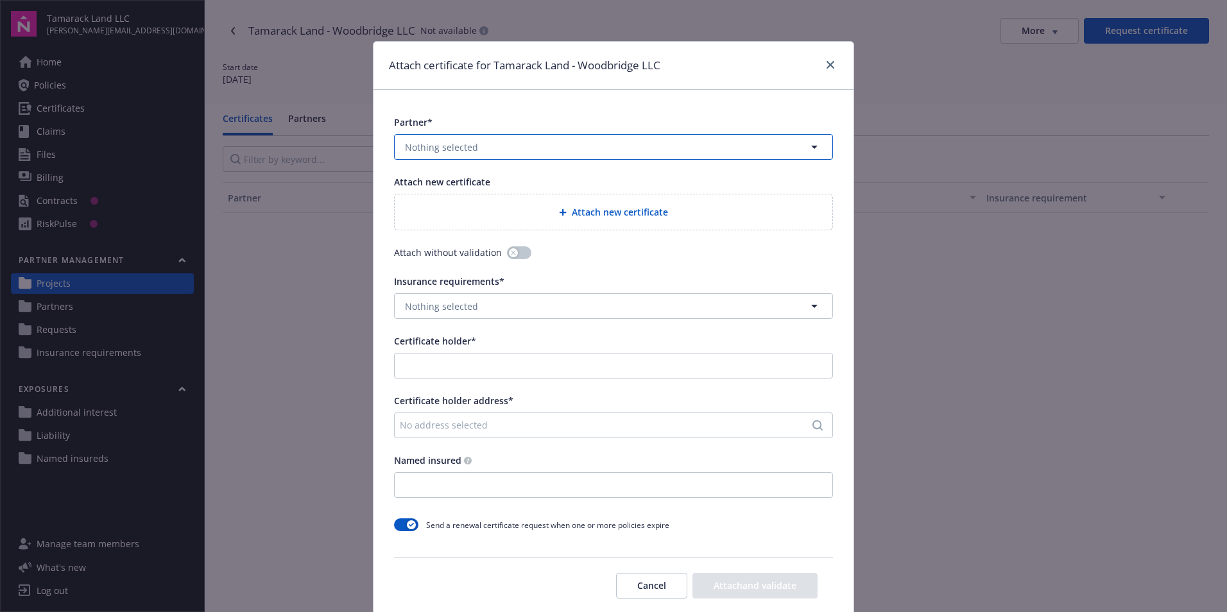
click at [563, 155] on button "Nothing selected" at bounding box center [613, 147] width 439 height 26
click at [532, 182] on div "[PERSON_NAME] Construction Co Inc" at bounding box center [488, 183] width 170 height 19
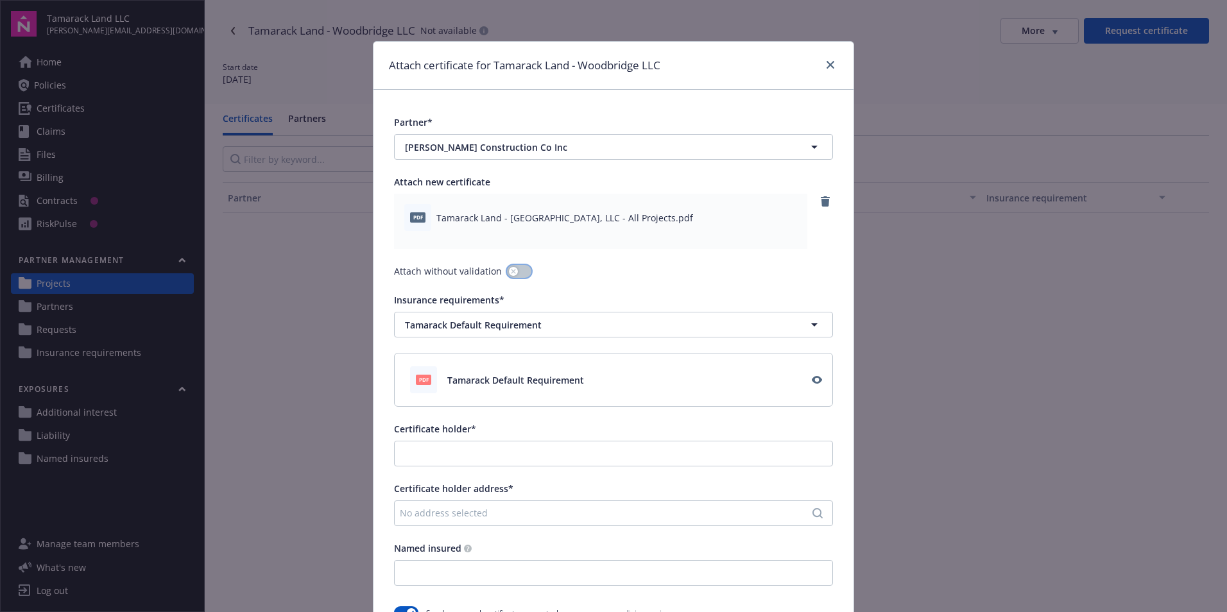
click at [507, 267] on button "button" at bounding box center [519, 271] width 24 height 13
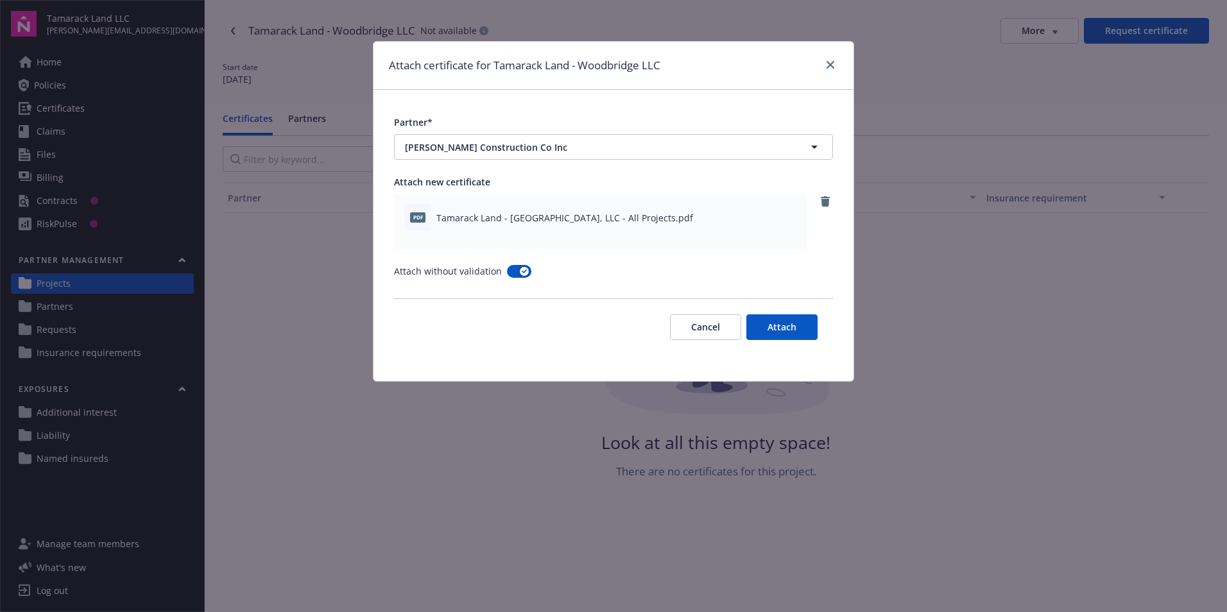
click at [791, 324] on button "Attach" at bounding box center [781, 327] width 71 height 26
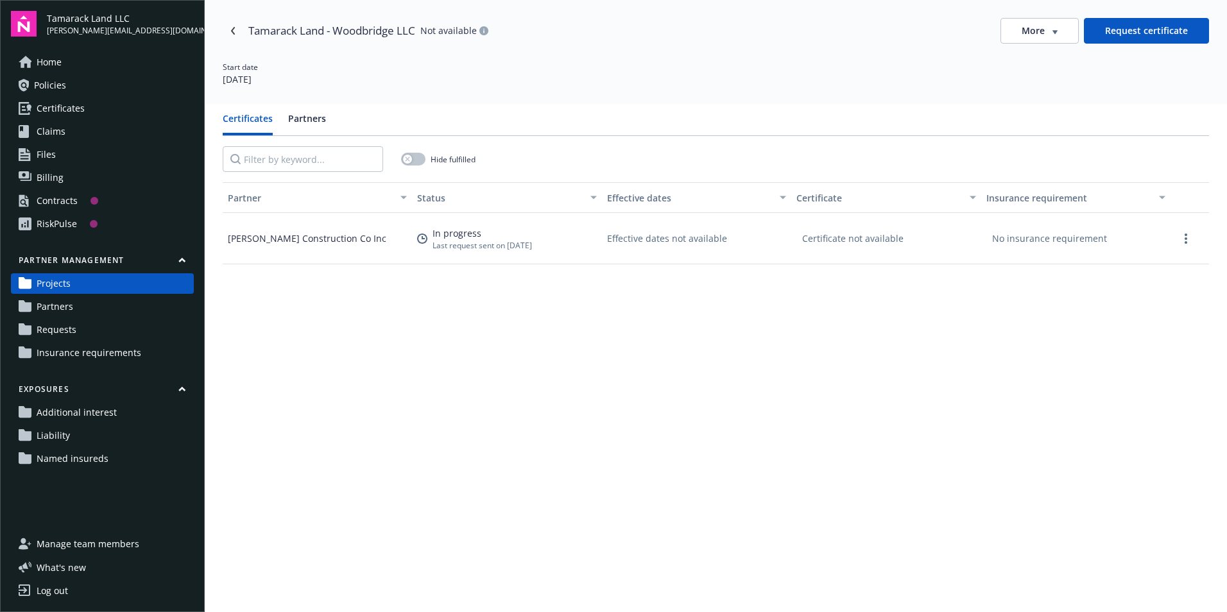
click at [339, 234] on div "[PERSON_NAME] Construction Co Inc" at bounding box center [307, 238] width 159 height 13
click at [1185, 238] on circle "more" at bounding box center [1186, 238] width 3 height 3
click at [810, 402] on div "Partner Status Effective dates Certificate Insurance requirement [PERSON_NAME] …" at bounding box center [716, 465] width 986 height 566
click at [1185, 241] on icon "more" at bounding box center [1186, 239] width 3 height 10
click at [810, 348] on div "Partner Status Effective dates Certificate Insurance requirement [PERSON_NAME] …" at bounding box center [716, 465] width 986 height 566
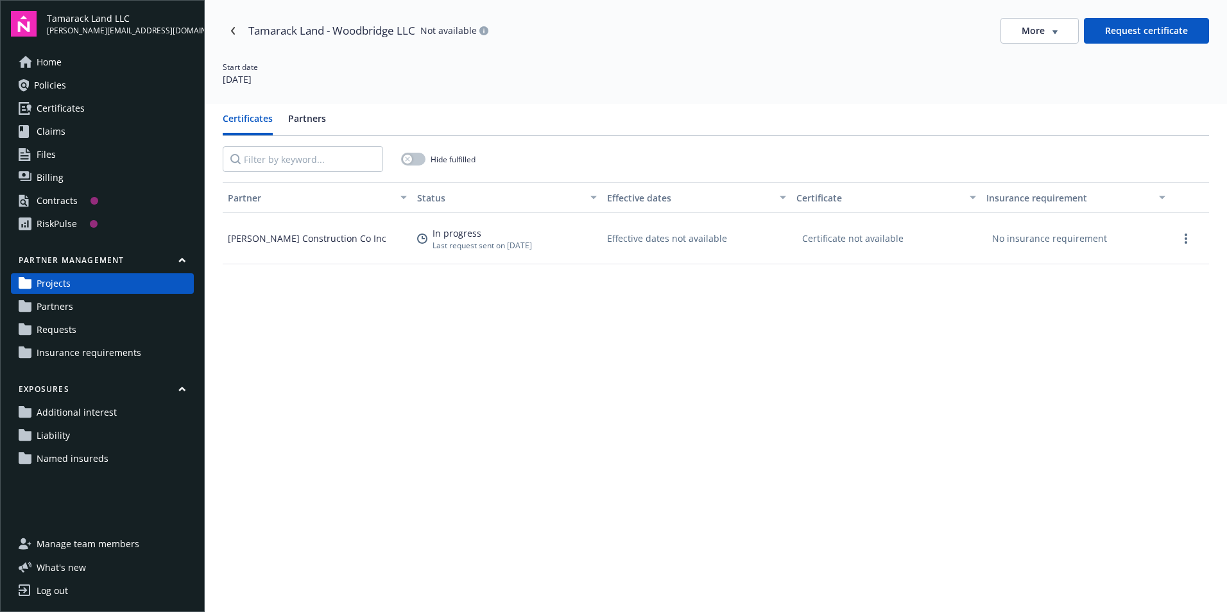
click at [306, 124] on button "Partners" at bounding box center [307, 124] width 38 height 24
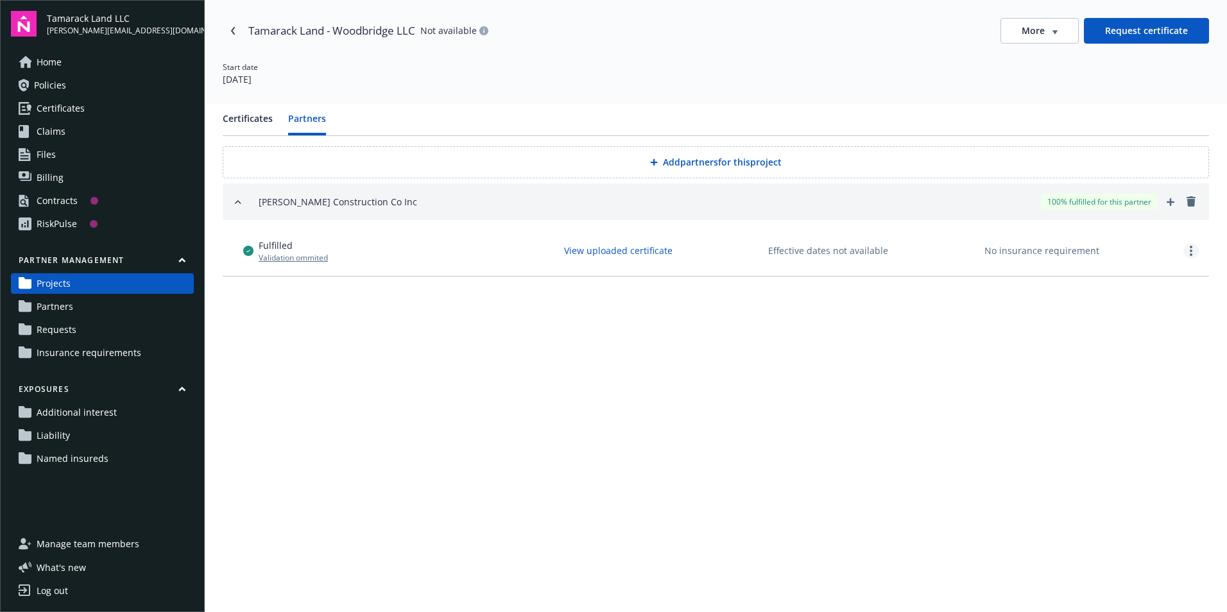
click at [1195, 256] on link "more" at bounding box center [1190, 250] width 15 height 15
click at [1171, 293] on div "Review certificate" at bounding box center [1151, 293] width 159 height 21
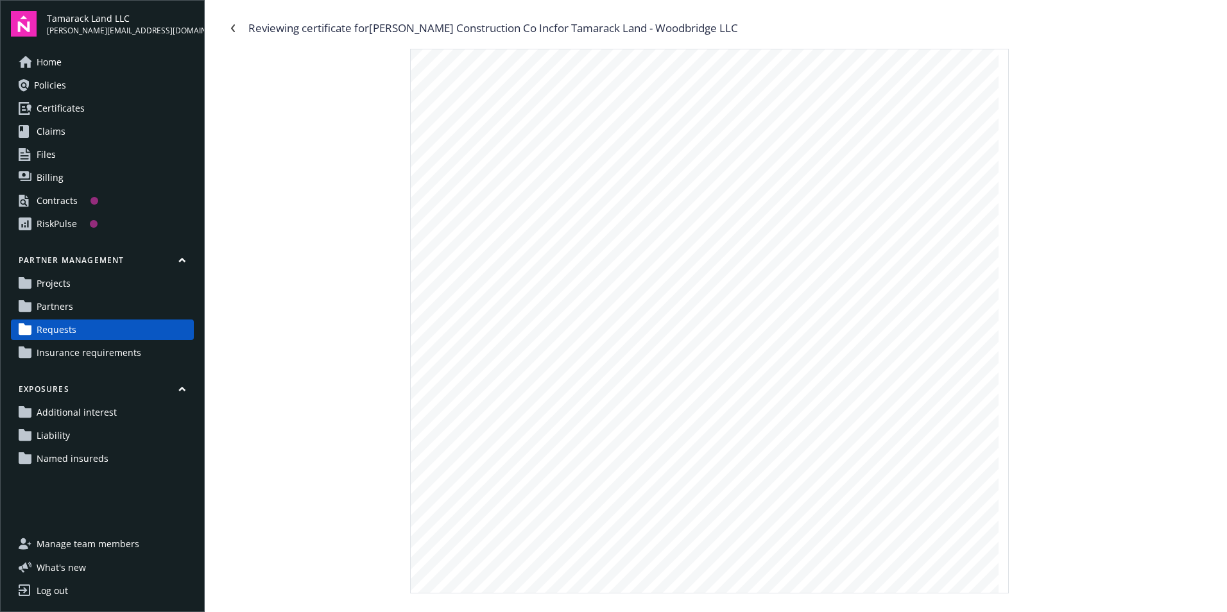
click at [101, 308] on link "Partners" at bounding box center [102, 306] width 183 height 21
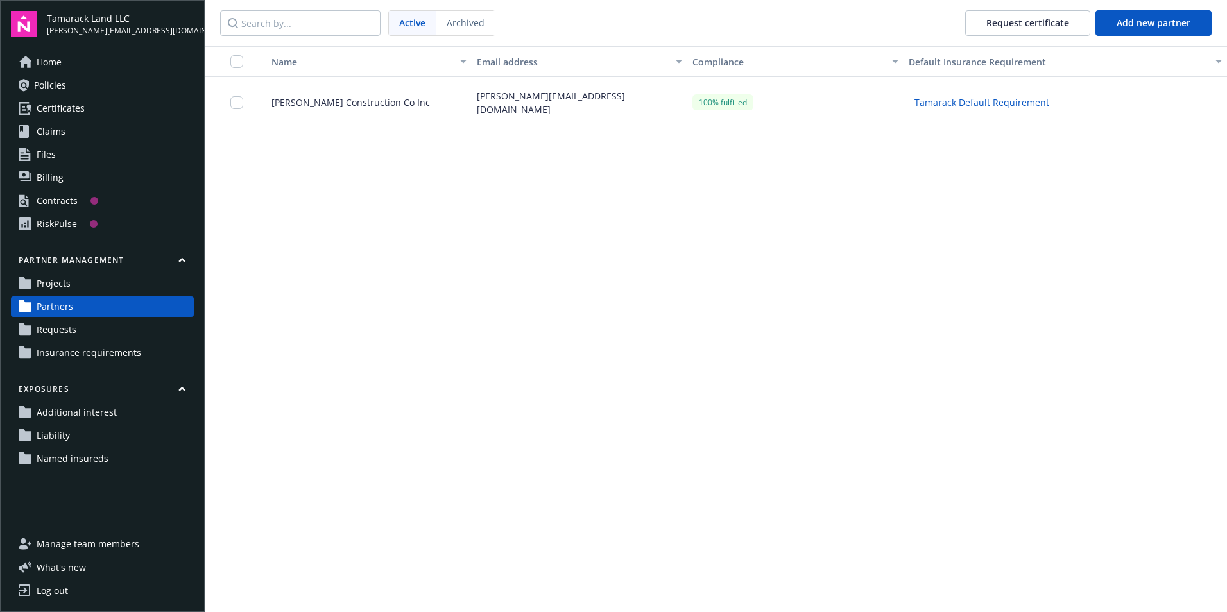
click at [101, 291] on link "Projects" at bounding box center [102, 283] width 183 height 21
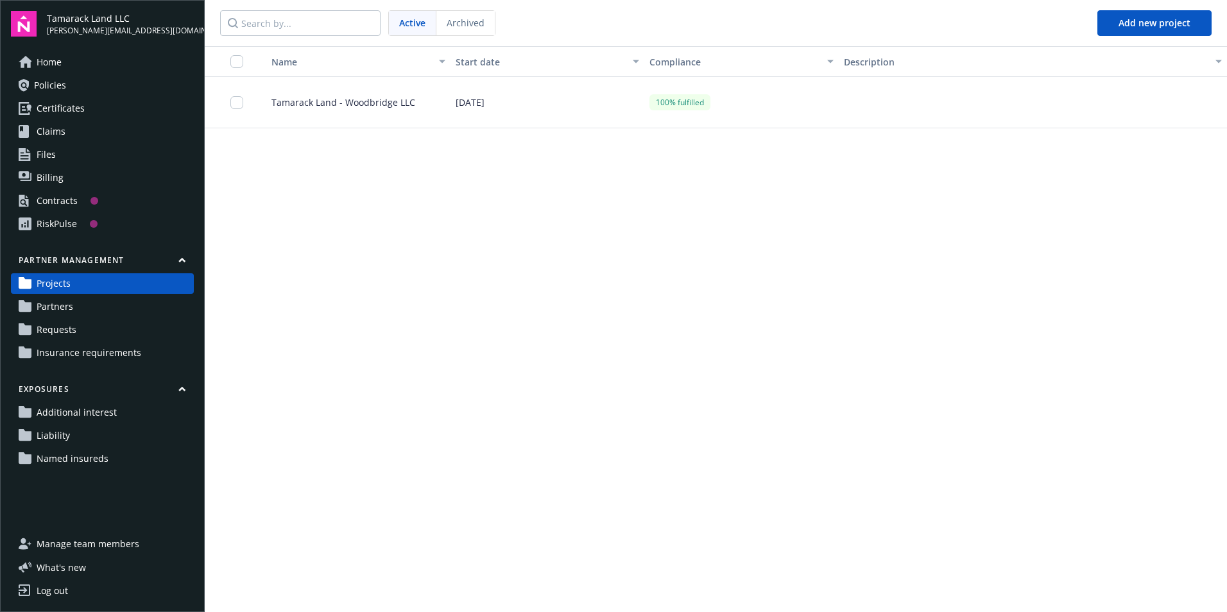
click at [294, 108] on span "Tamarack Land - Woodbridge LLC" at bounding box center [338, 102] width 154 height 13
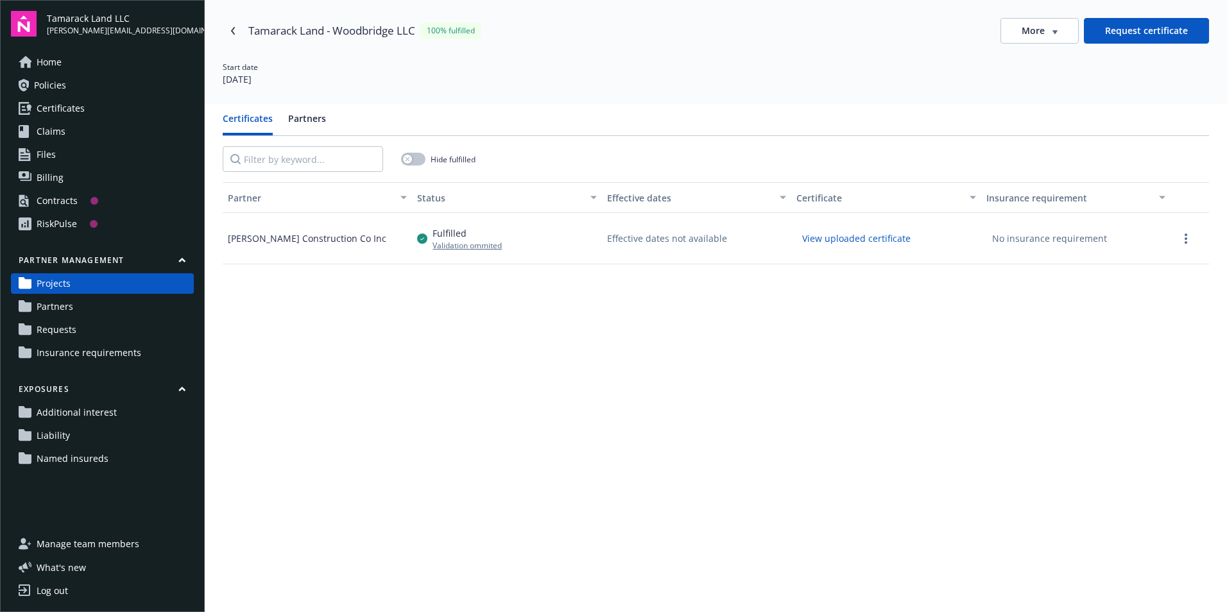
click at [303, 123] on button "Partners" at bounding box center [307, 124] width 38 height 24
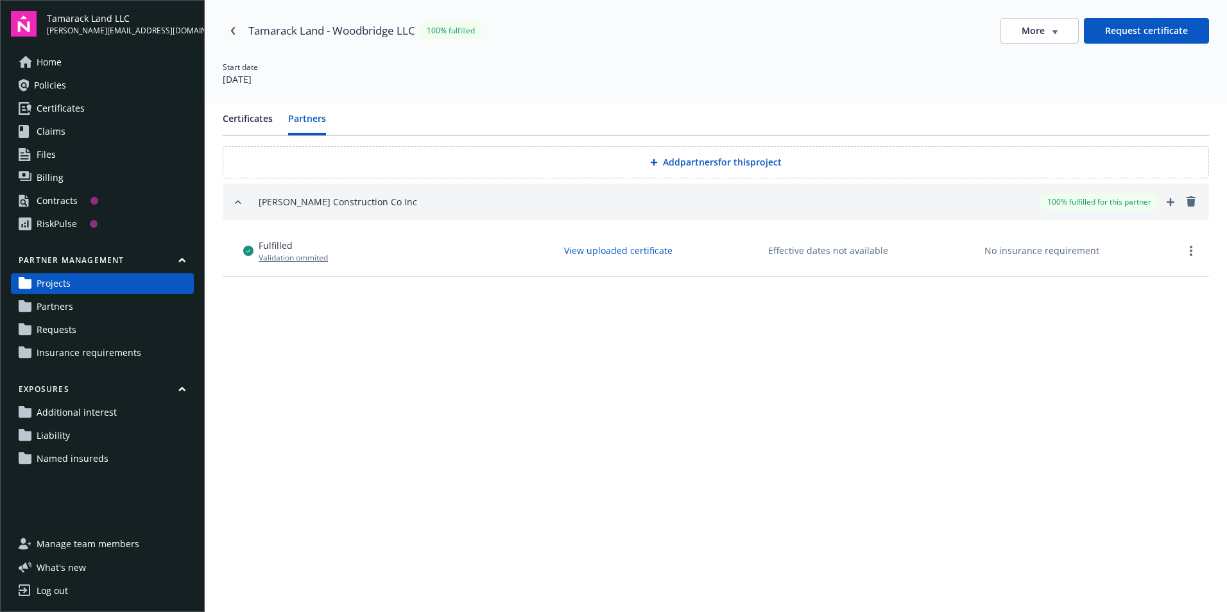
click at [96, 304] on link "Partners" at bounding box center [102, 306] width 183 height 21
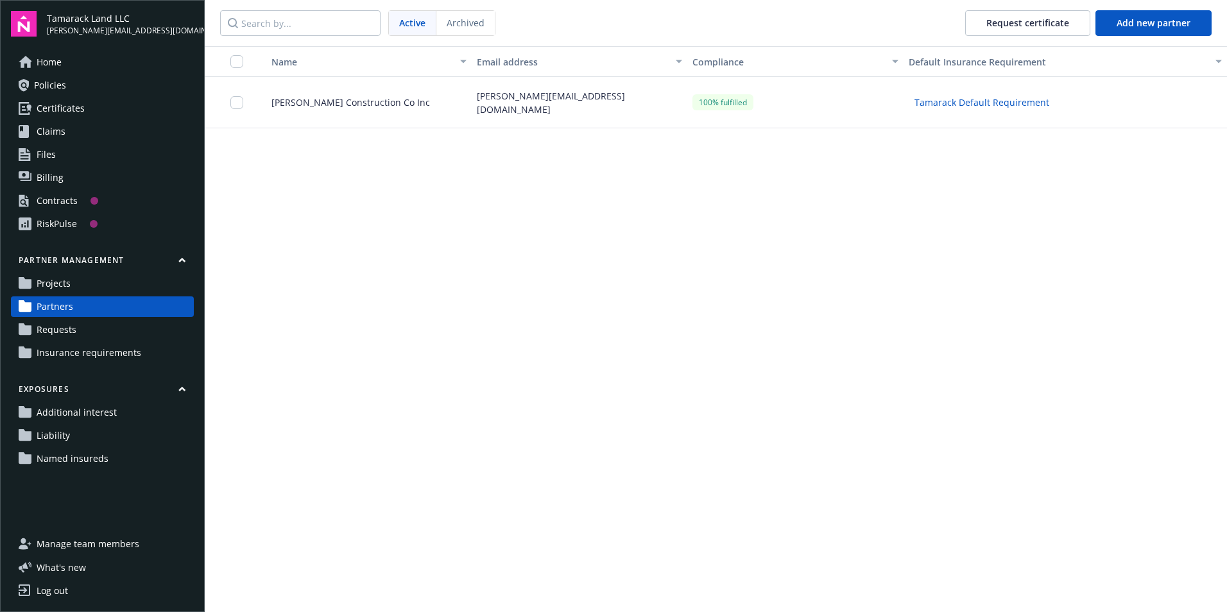
click at [96, 284] on link "Projects" at bounding box center [102, 283] width 183 height 21
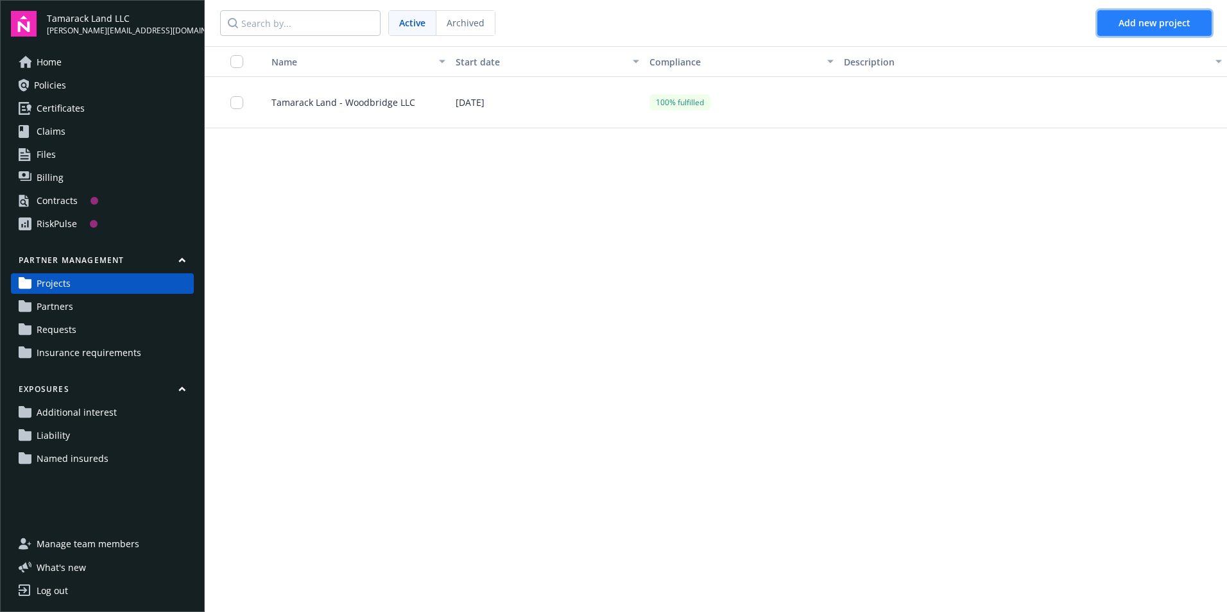
click at [1156, 22] on span "Add new project" at bounding box center [1155, 23] width 72 height 12
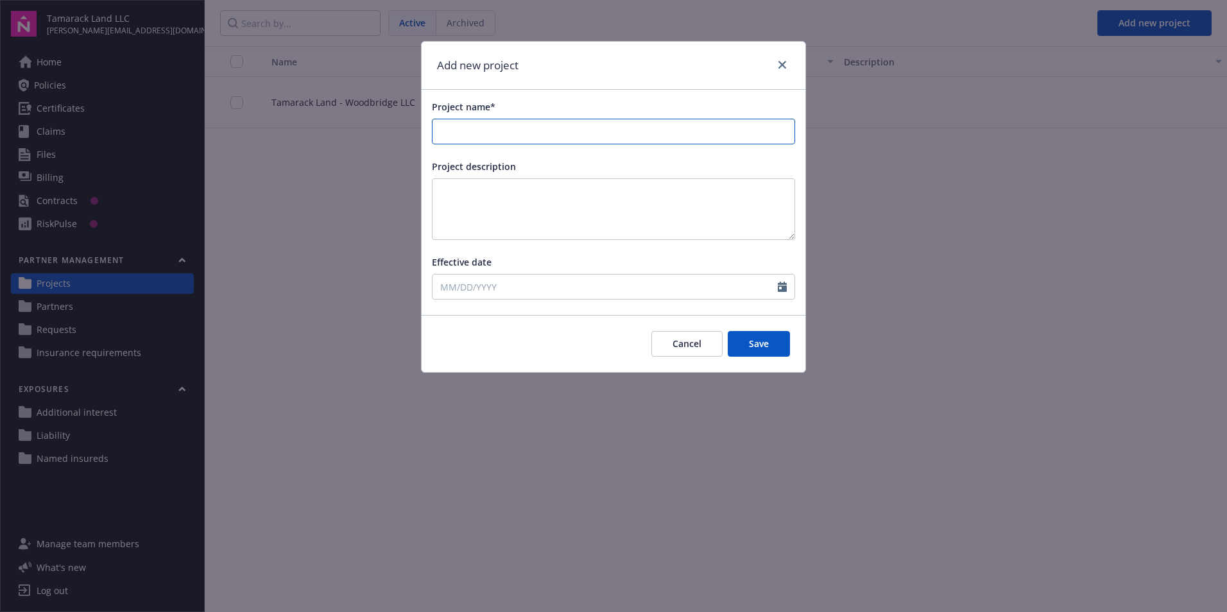
click at [499, 127] on input "Project name*" at bounding box center [614, 131] width 362 height 24
type input "Tamarack Land - Pilgrim Mill LLC"
click at [533, 286] on input "Effective date" at bounding box center [605, 287] width 345 height 24
select select "9"
type input "6"
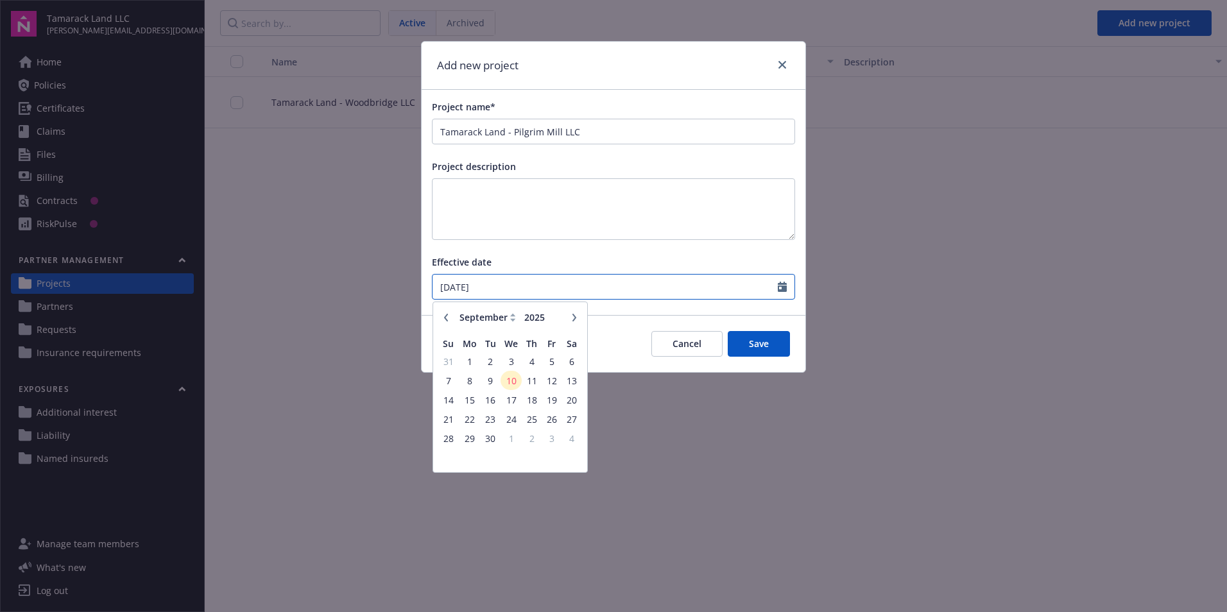
type input "[DATE]"
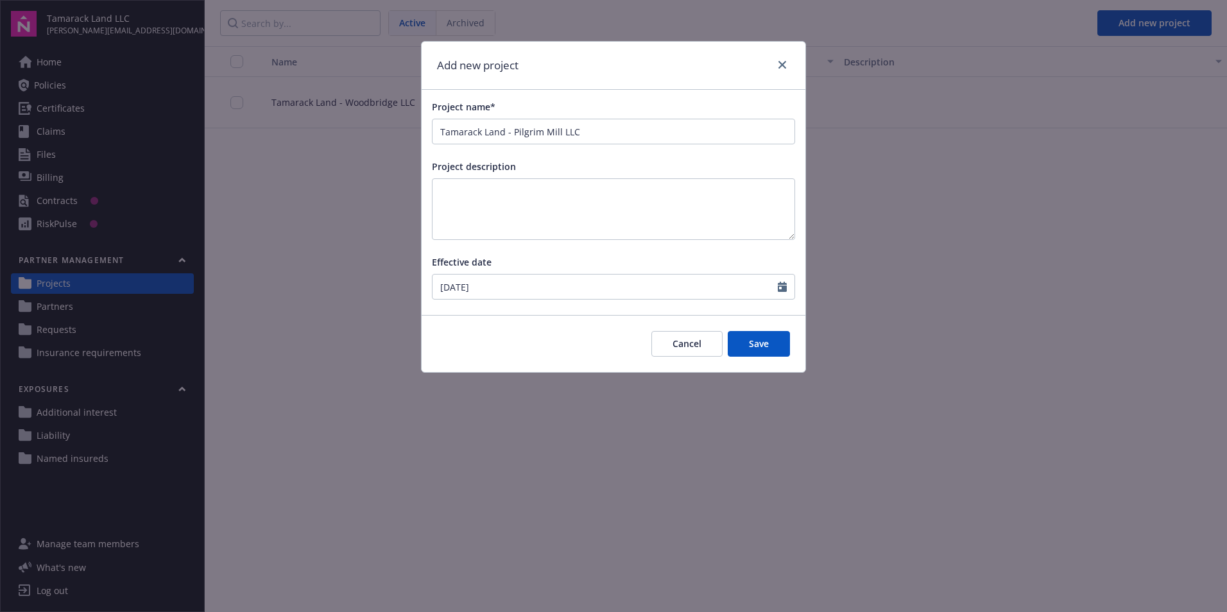
click at [746, 345] on button "Save" at bounding box center [759, 344] width 62 height 26
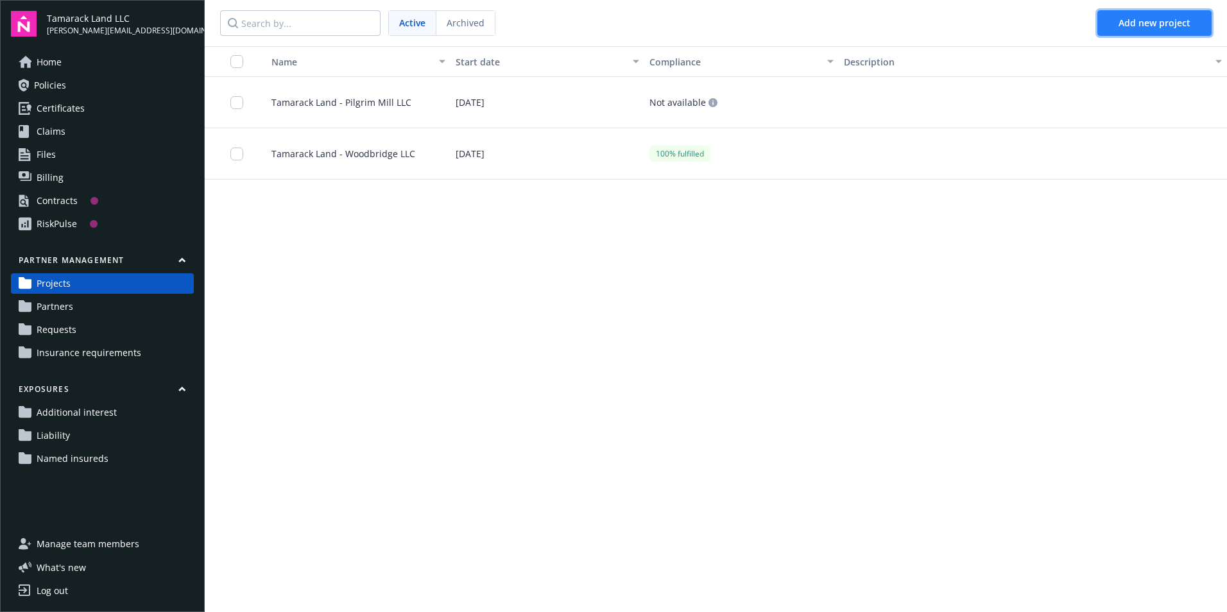
click at [1172, 13] on button "Add new project" at bounding box center [1154, 23] width 114 height 26
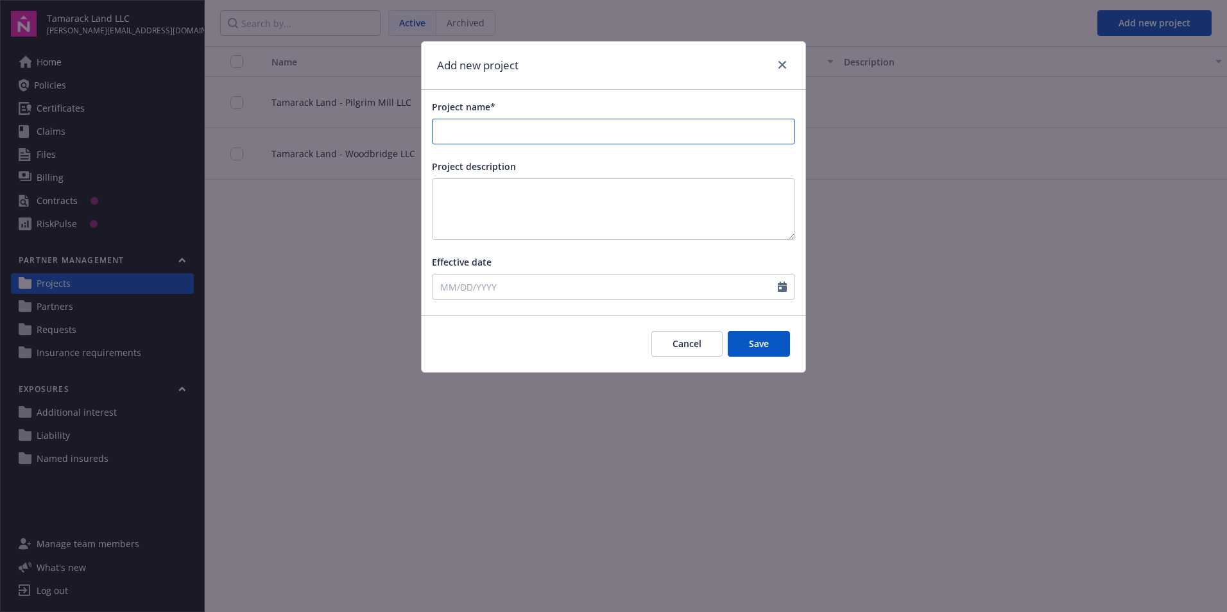
click at [474, 125] on input "Project name*" at bounding box center [614, 131] width 362 height 24
type input "Tamarack Land - Eagle View LLC"
select select "9"
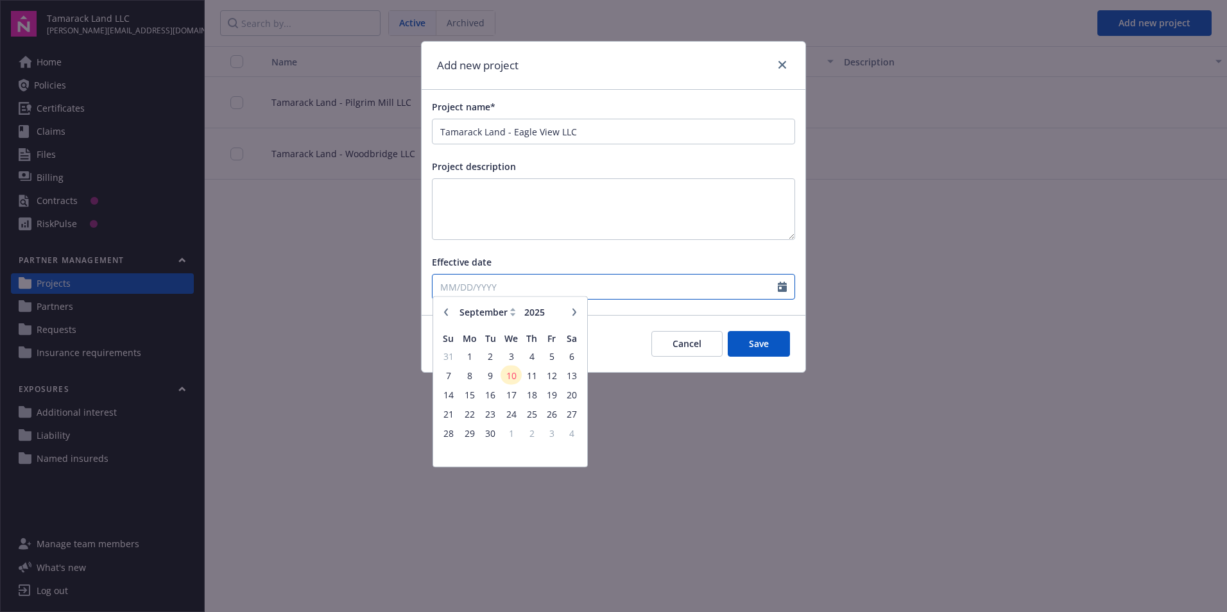
click at [502, 286] on input "Effective date" at bounding box center [605, 287] width 345 height 24
type input "7"
type input "[DATE]"
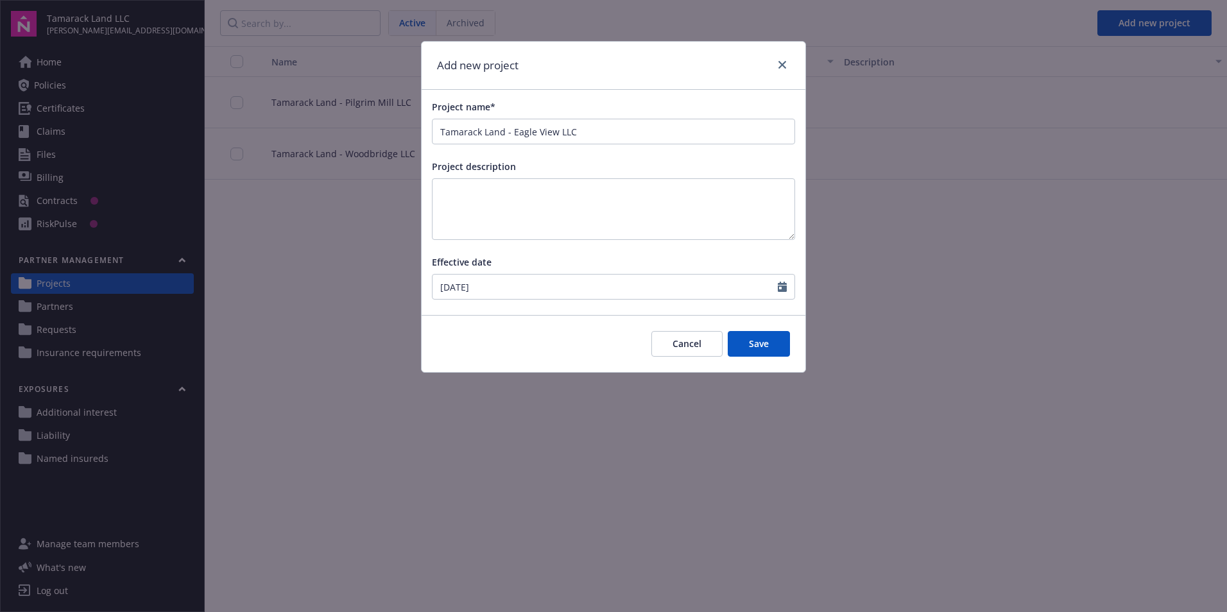
click at [761, 347] on button "Save" at bounding box center [759, 344] width 62 height 26
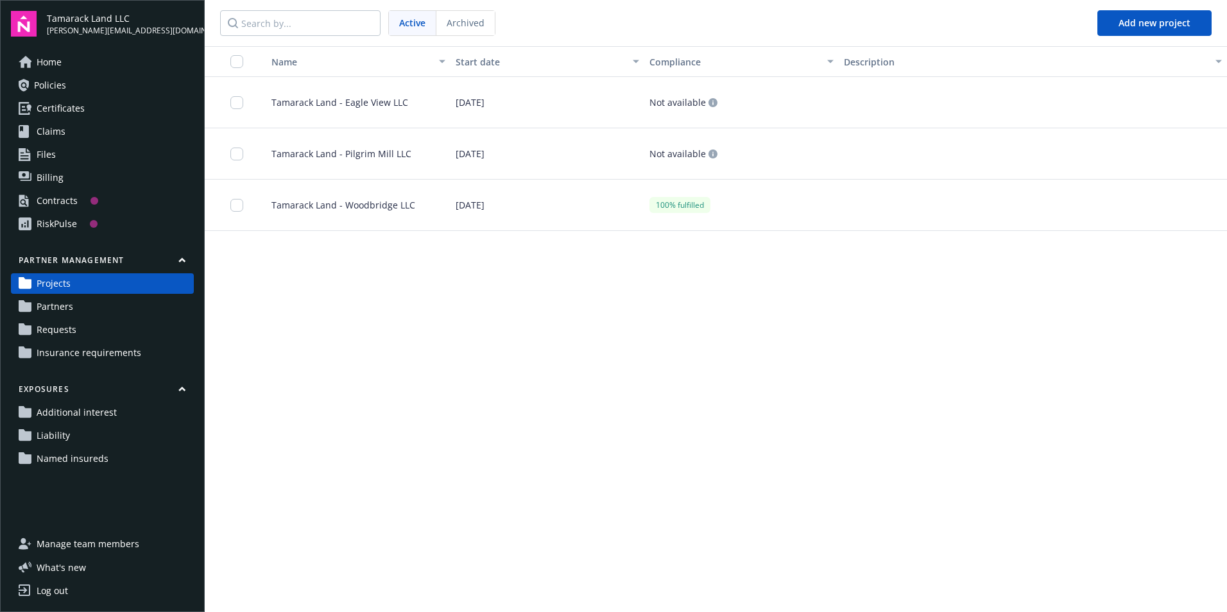
click at [509, 203] on div "[DATE]" at bounding box center [548, 205] width 194 height 51
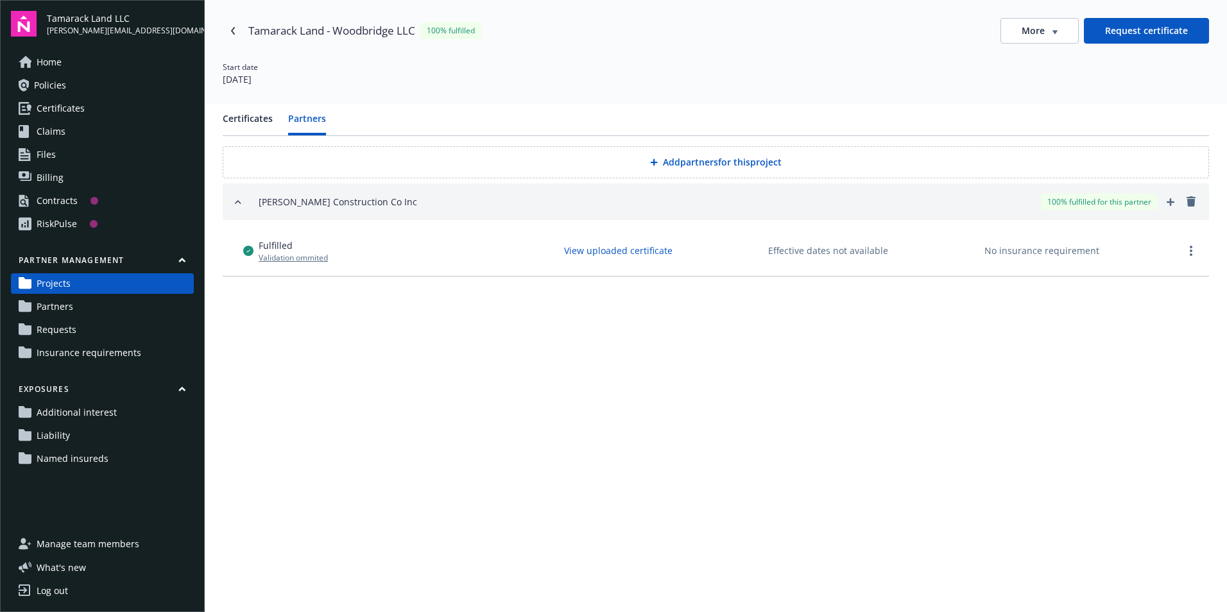
click at [320, 122] on button "Partners" at bounding box center [307, 124] width 38 height 24
click at [1191, 250] on circle "more" at bounding box center [1191, 251] width 3 height 3
click at [725, 349] on div "Certificates Partners Add partners for this project [PERSON_NAME] Construction …" at bounding box center [716, 358] width 1022 height 508
click at [264, 120] on button "Certificates" at bounding box center [248, 124] width 50 height 24
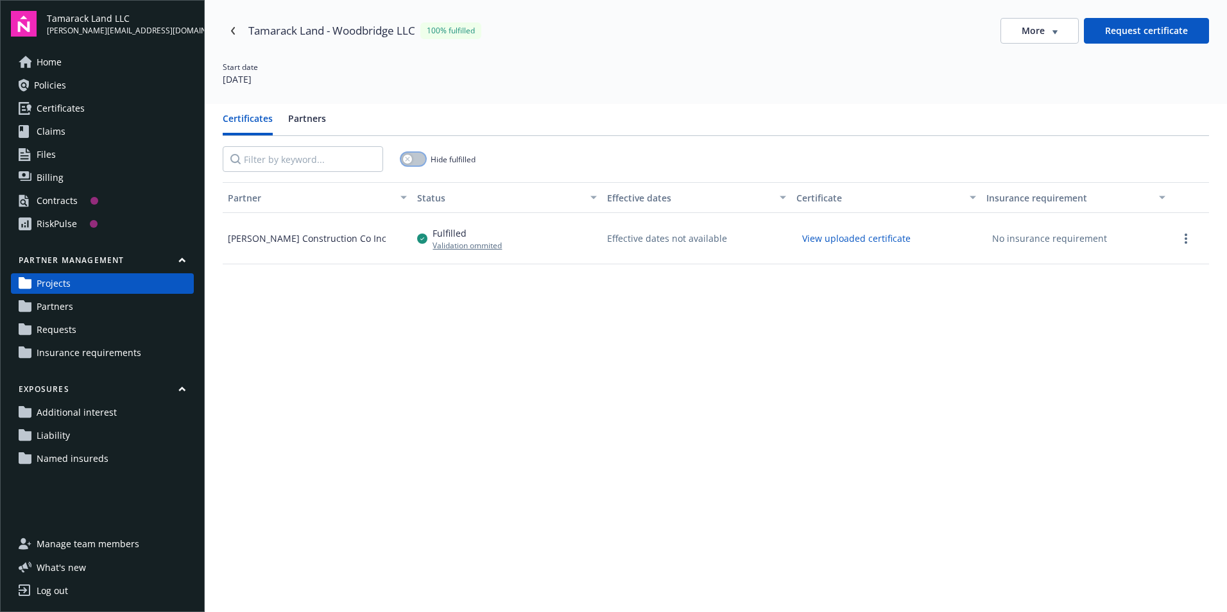
click at [407, 157] on icon "button" at bounding box center [407, 159] width 5 height 5
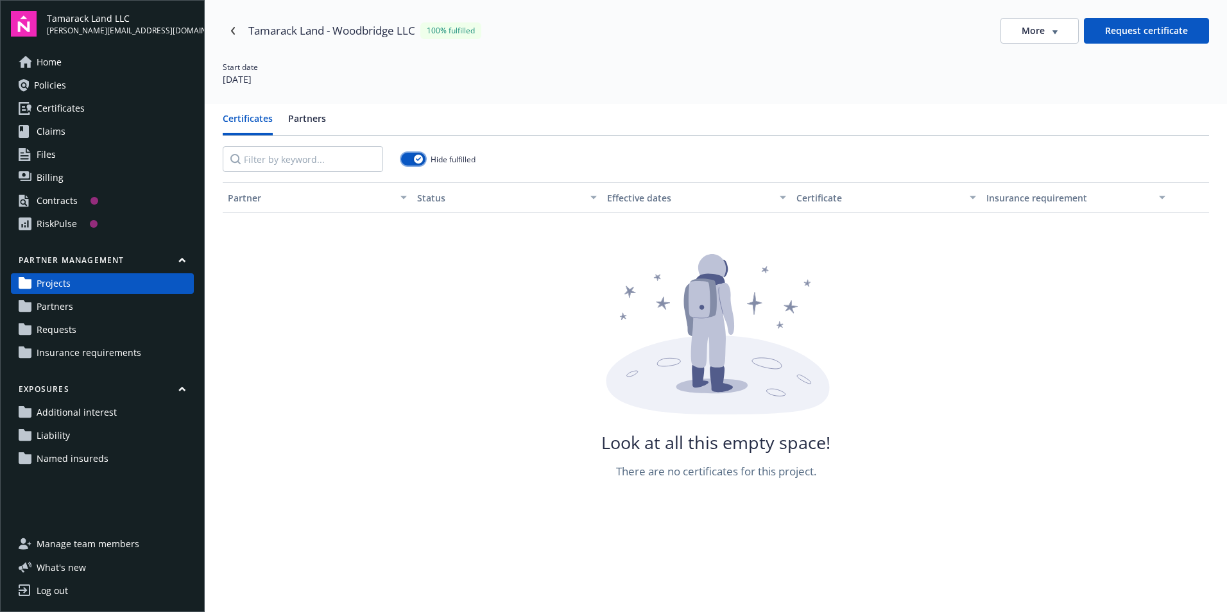
click at [407, 157] on button "button" at bounding box center [413, 159] width 24 height 13
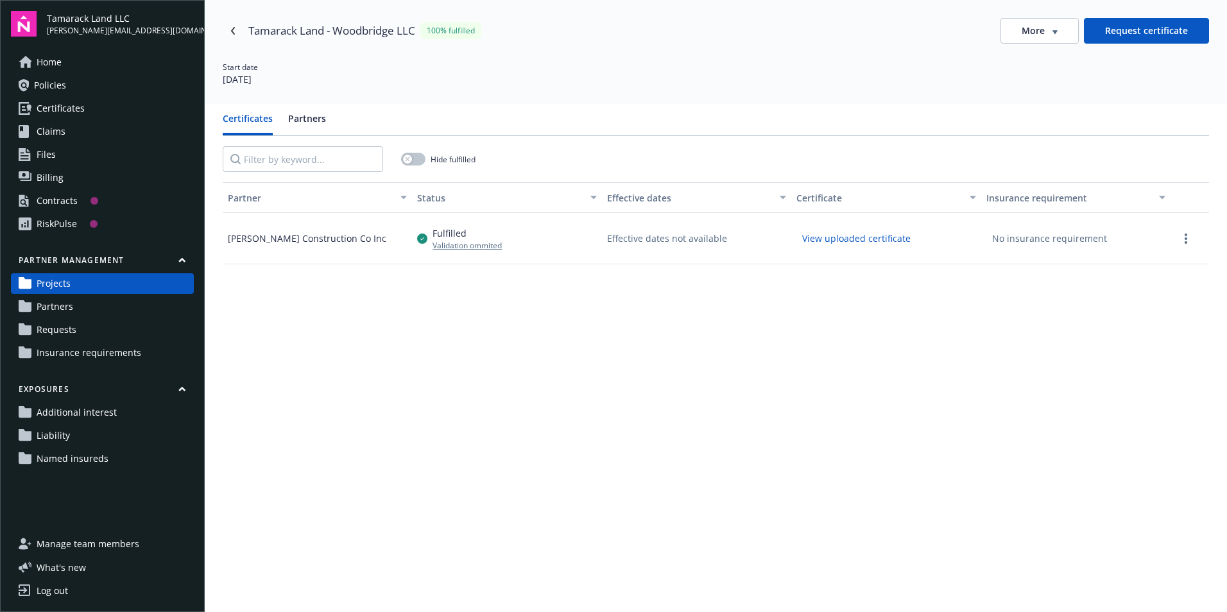
click at [1030, 246] on div "No insurance requirement" at bounding box center [1049, 238] width 126 height 20
click at [1029, 202] on div "Insurance requirement" at bounding box center [1068, 197] width 165 height 13
click at [1026, 228] on div "No insurance requirement" at bounding box center [1049, 238] width 126 height 20
click at [1026, 241] on div "No insurance requirement" at bounding box center [1049, 238] width 126 height 20
click at [1180, 248] on div at bounding box center [1190, 238] width 39 height 51
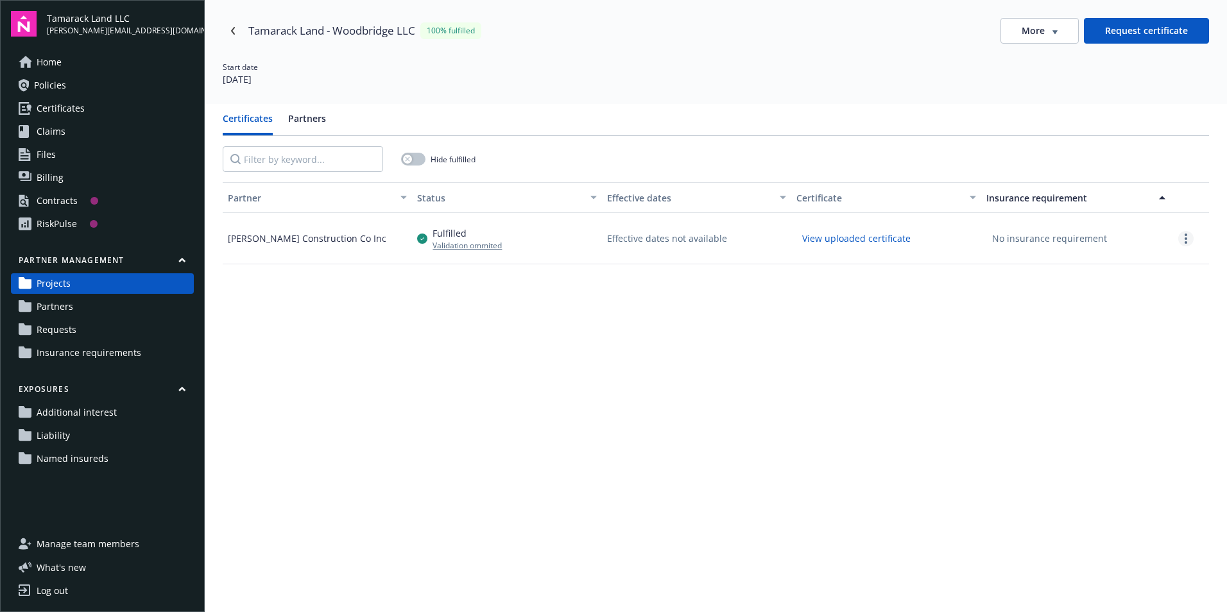
click at [1179, 244] on link "more" at bounding box center [1185, 238] width 15 height 15
click at [1186, 319] on span "Delete request and certificate" at bounding box center [1151, 323] width 128 height 13
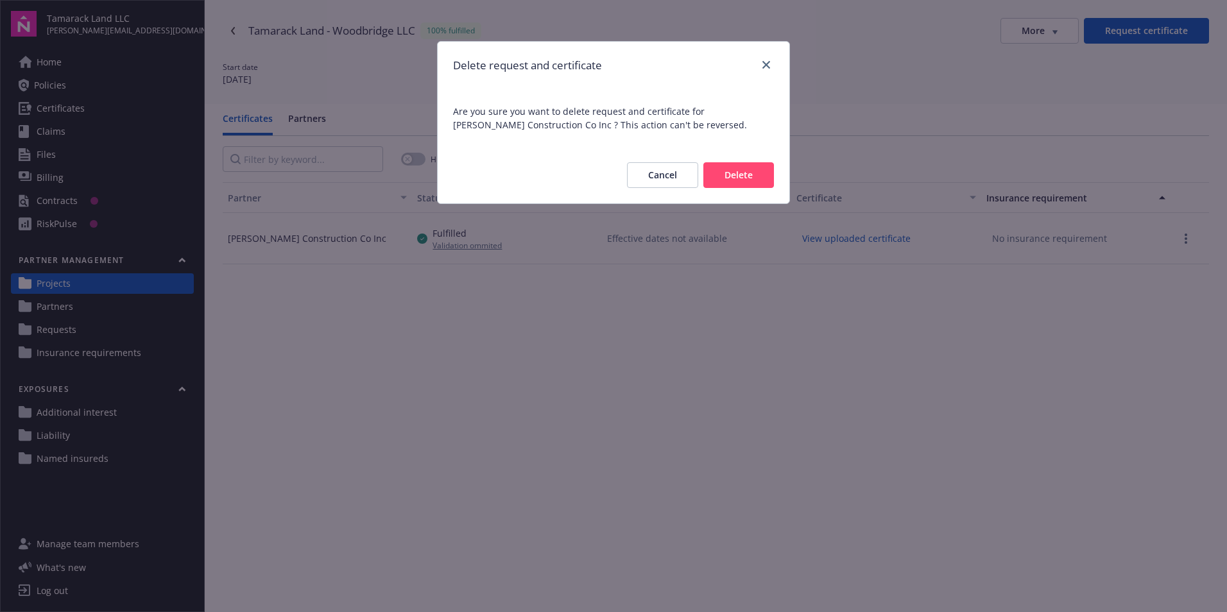
click at [730, 181] on button "Delete" at bounding box center [738, 175] width 71 height 26
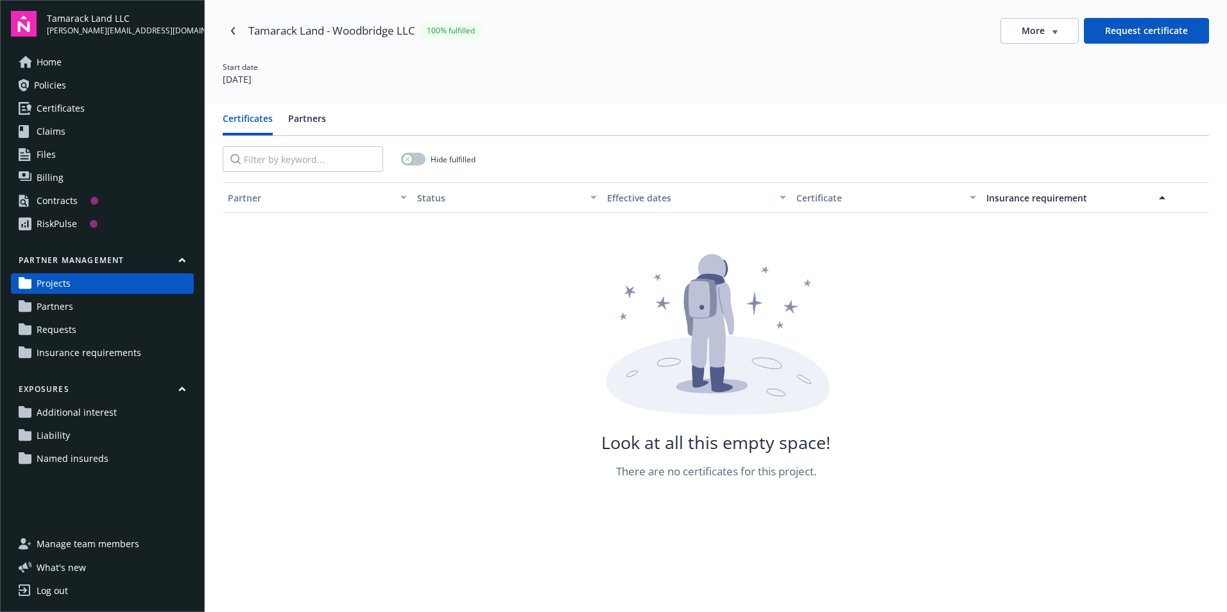
click at [1043, 32] on div "More" at bounding box center [1040, 30] width 36 height 13
click at [1042, 76] on div "Attach certificate" at bounding box center [1032, 78] width 103 height 21
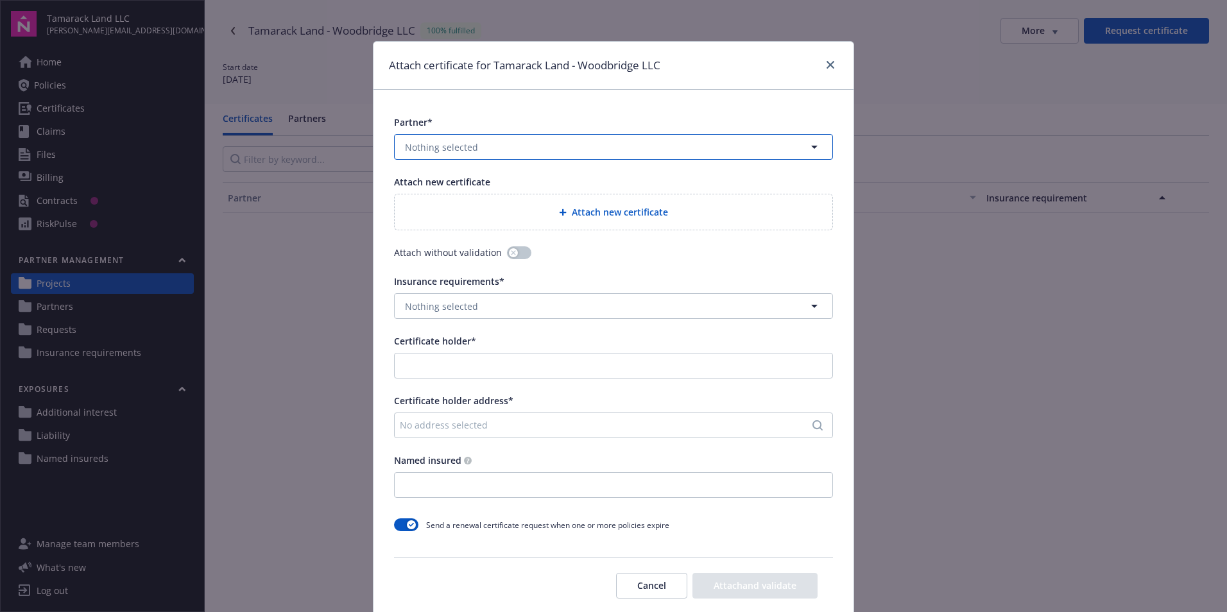
click at [464, 153] on span "Nothing selected" at bounding box center [441, 147] width 73 height 13
click at [462, 189] on strong "[PERSON_NAME] Construction Co Inc" at bounding box center [489, 183] width 162 height 12
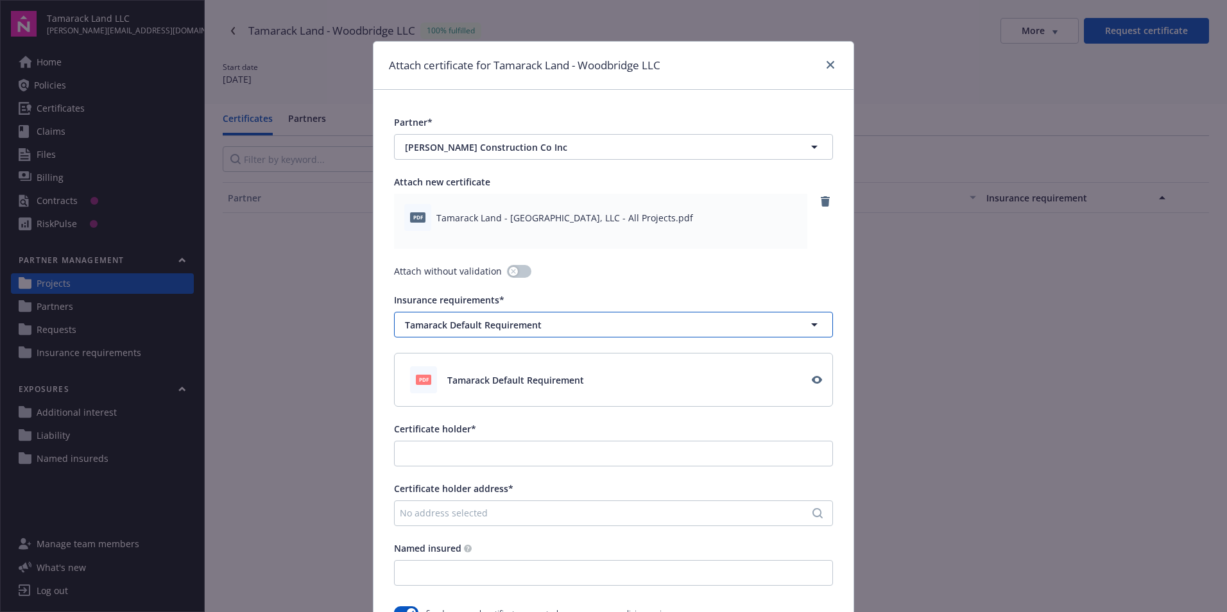
click at [473, 326] on span "Tamarack Default Requirement" at bounding box center [585, 324] width 361 height 13
click at [473, 326] on input at bounding box center [610, 324] width 391 height 13
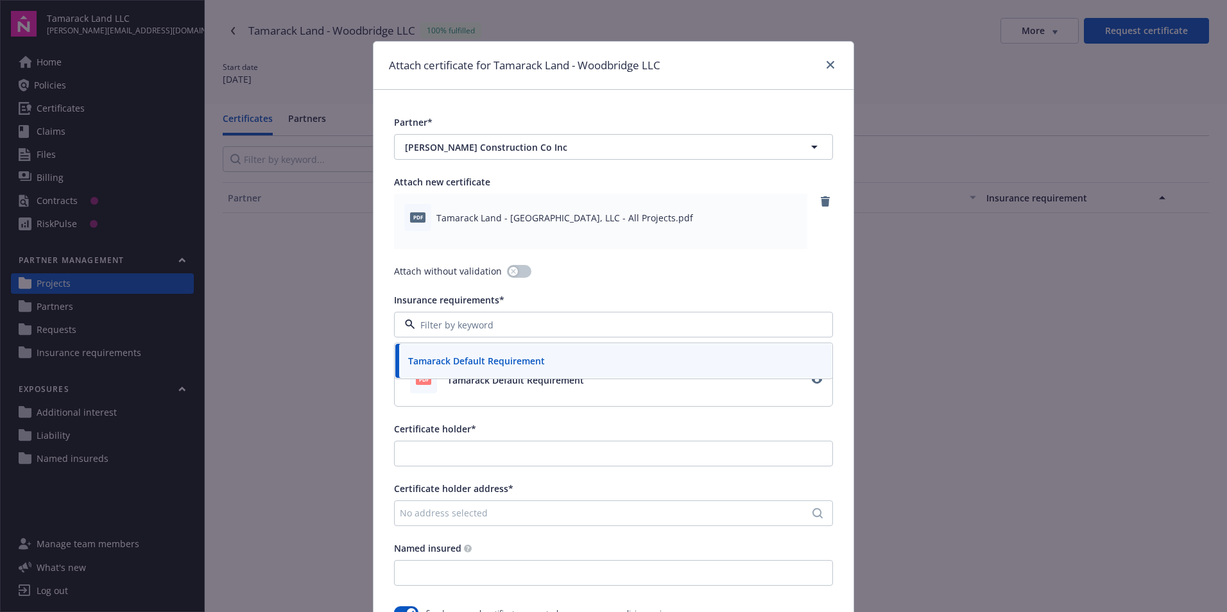
click at [547, 309] on div "Insurance requirements* [PERSON_NAME] Default Requirement" at bounding box center [613, 315] width 439 height 44
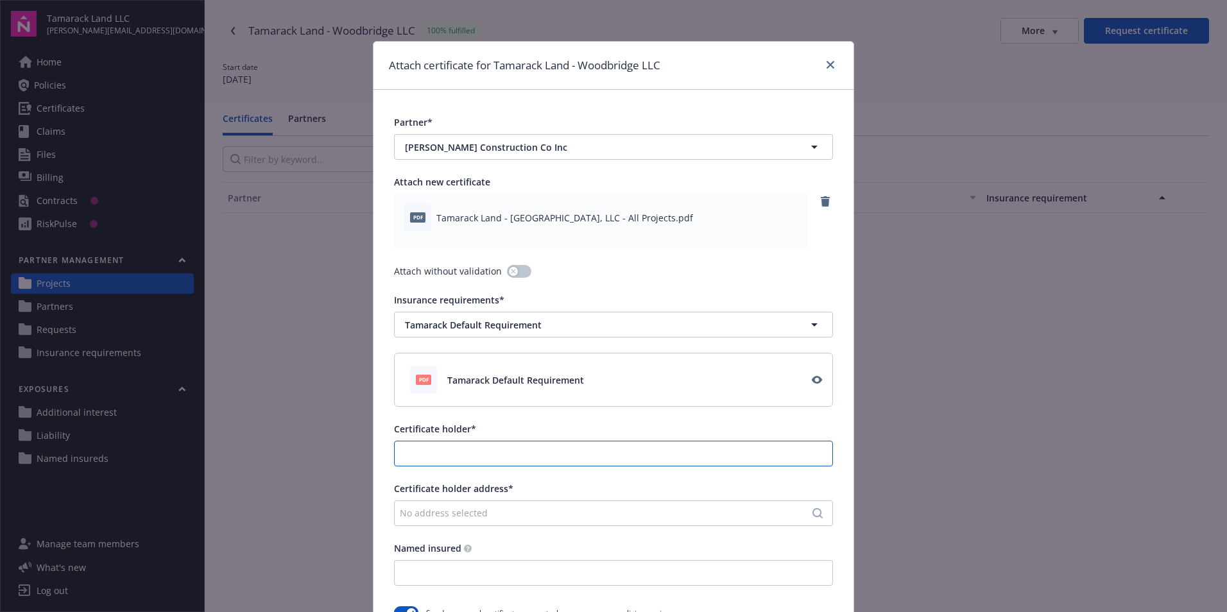
click at [467, 449] on input "Certificate holder*" at bounding box center [614, 454] width 438 height 24
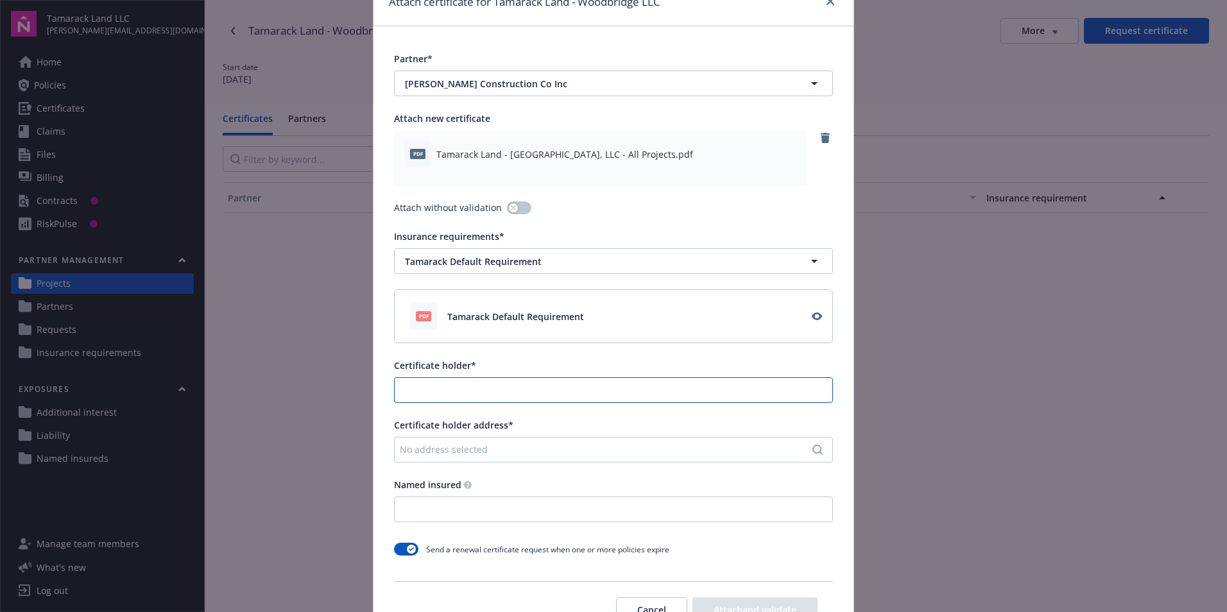
scroll to position [64, 0]
type input "Tamarack Land - Woodbridge LLC"
click at [473, 446] on div "No address selected" at bounding box center [607, 448] width 415 height 13
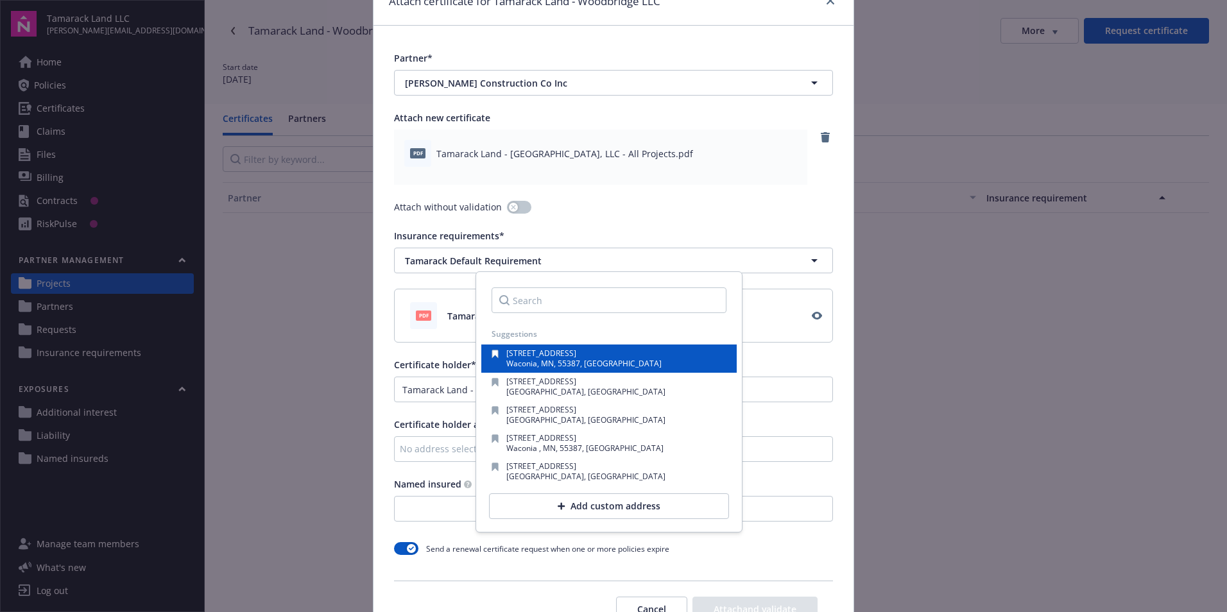
click at [520, 357] on span "[STREET_ADDRESS]" at bounding box center [541, 353] width 70 height 11
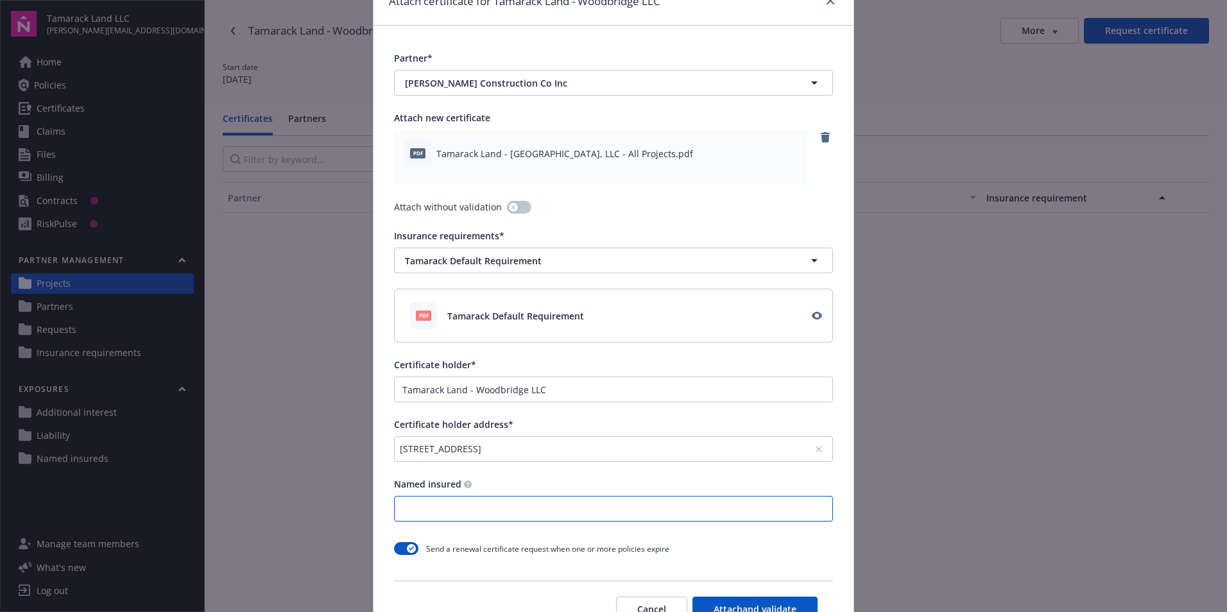
click at [420, 506] on input "Named insured" at bounding box center [614, 509] width 438 height 24
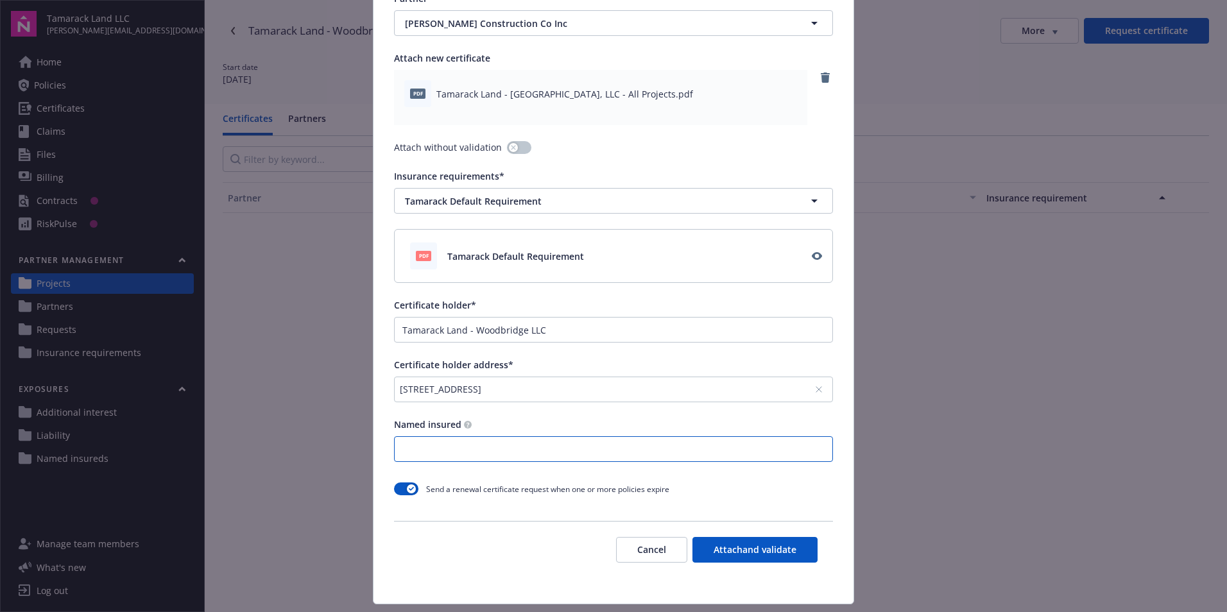
scroll to position [128, 0]
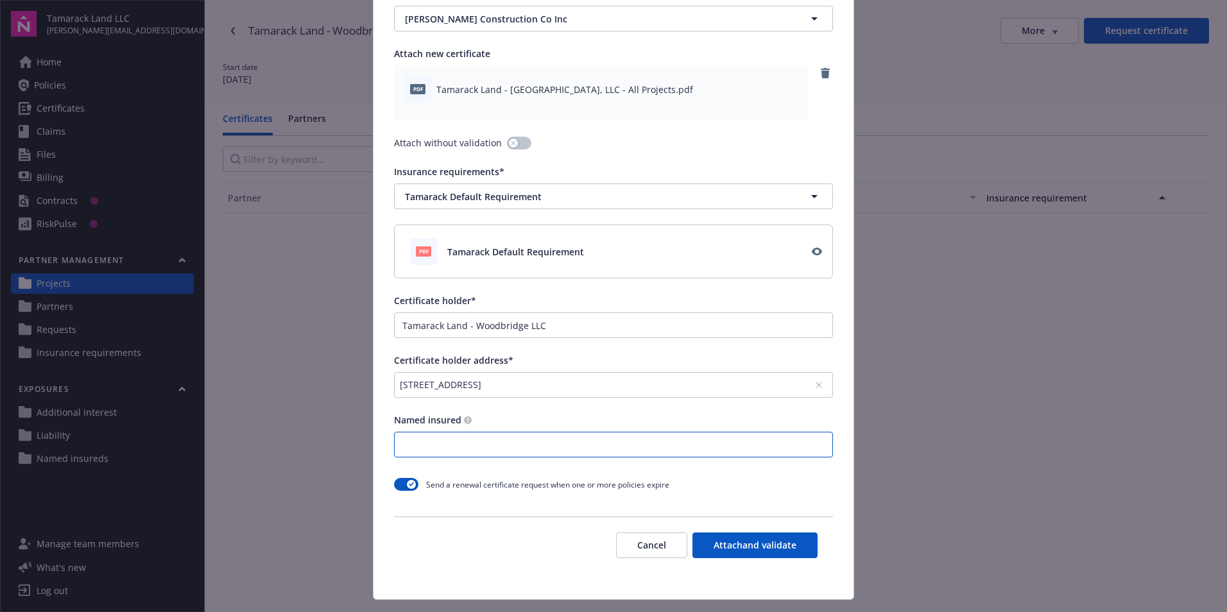
click at [419, 443] on input "Named insured" at bounding box center [614, 445] width 438 height 24
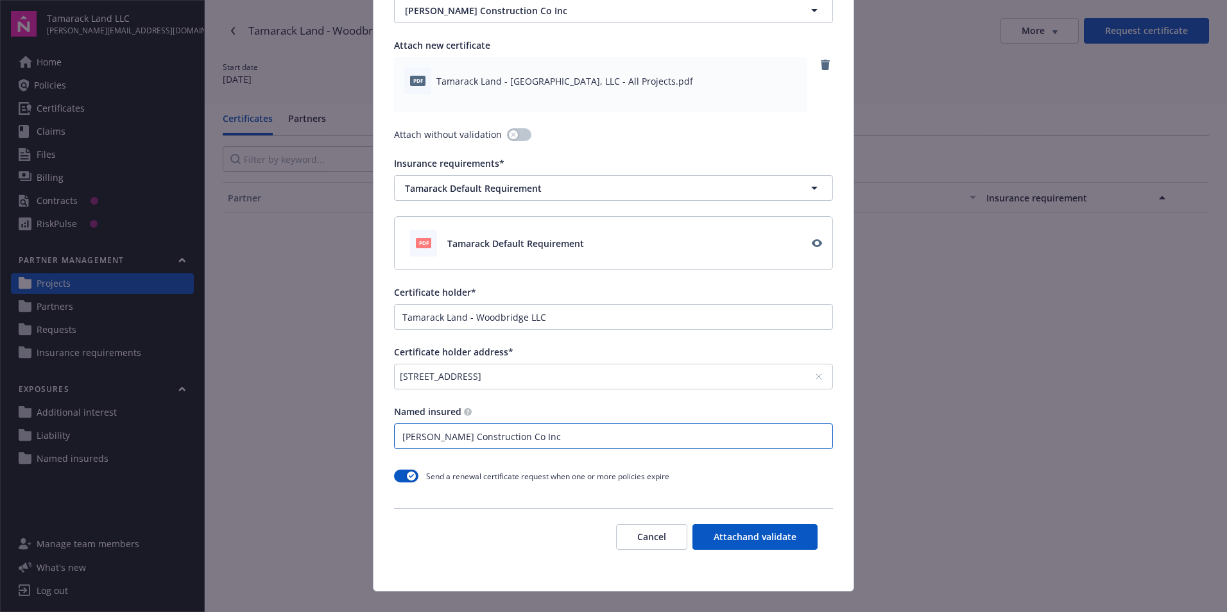
scroll to position [157, 0]
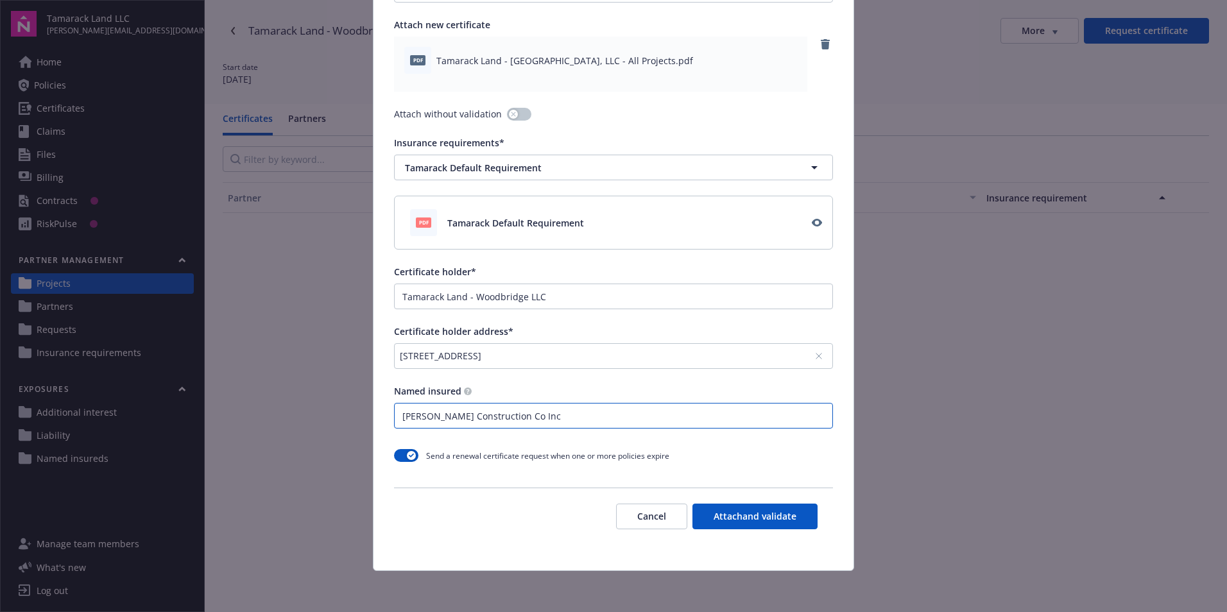
type input "[PERSON_NAME] Construction Co Inc"
click at [715, 509] on button "Attach and validate" at bounding box center [754, 517] width 125 height 26
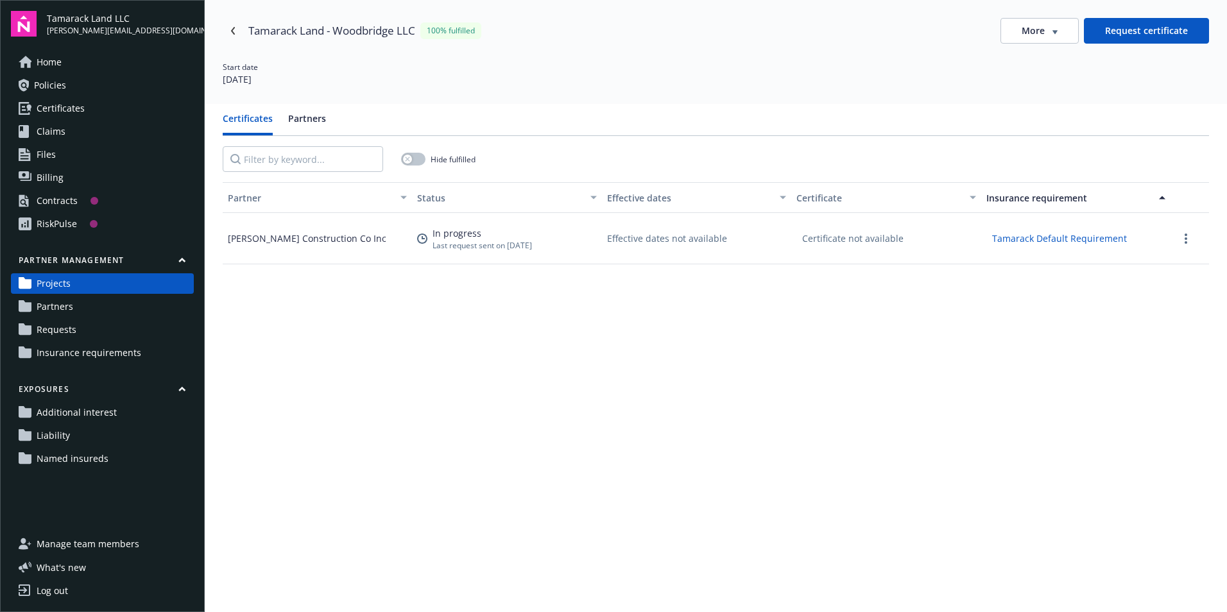
click at [85, 456] on span "Named insureds" at bounding box center [73, 459] width 72 height 21
